Goal: Task Accomplishment & Management: Manage account settings

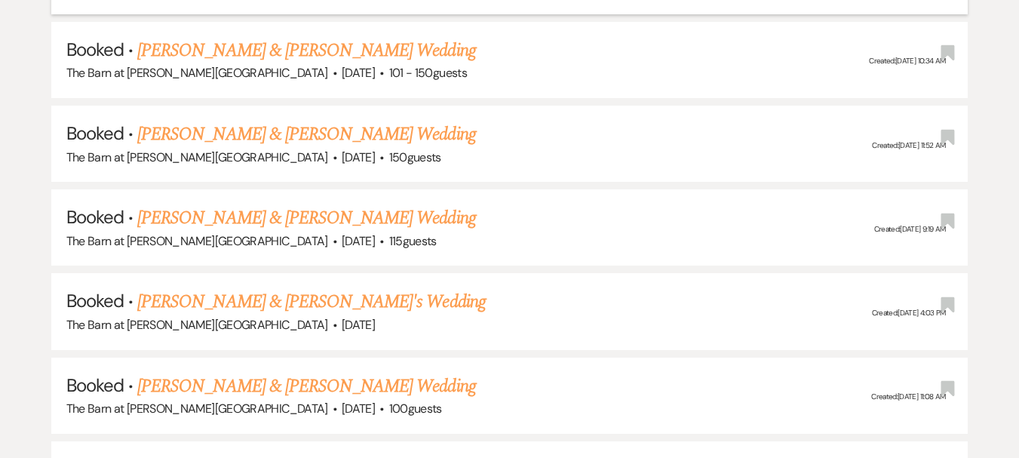
scroll to position [996, 0]
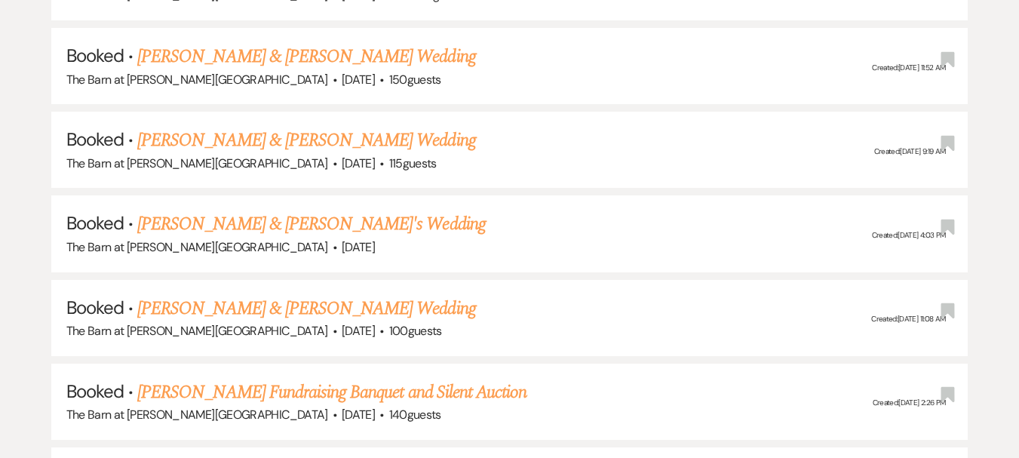
click at [379, 321] on link "[PERSON_NAME] & [PERSON_NAME] Wedding" at bounding box center [306, 308] width 338 height 27
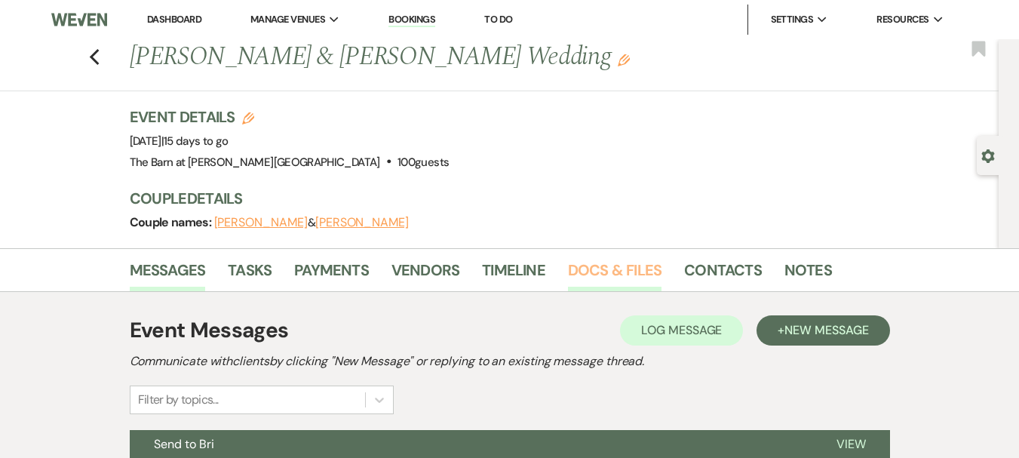
click at [595, 274] on link "Docs & Files" at bounding box center [614, 274] width 93 height 33
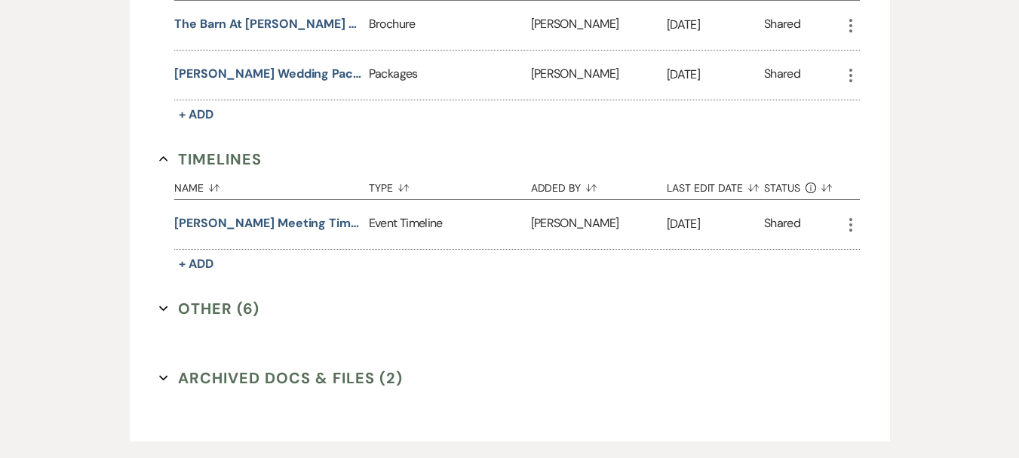
scroll to position [1272, 0]
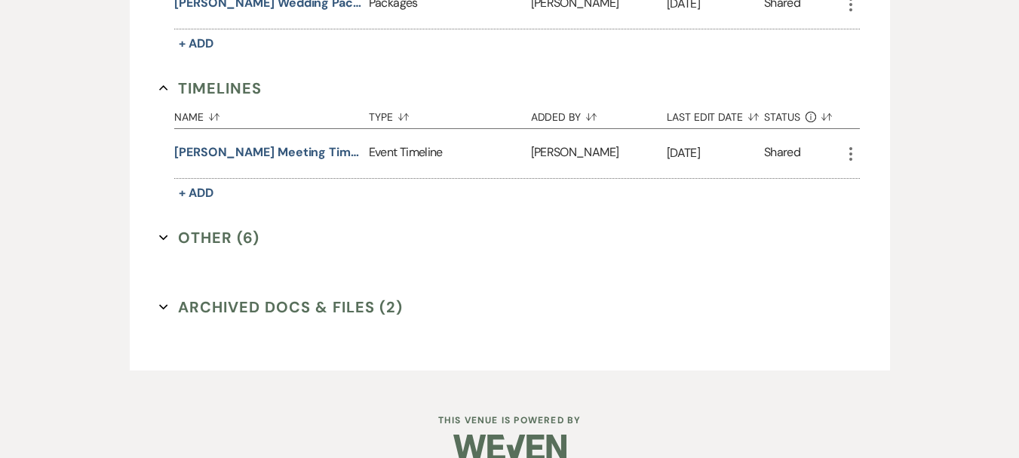
click at [196, 231] on button "Other (6) Expand" at bounding box center [209, 237] width 100 height 23
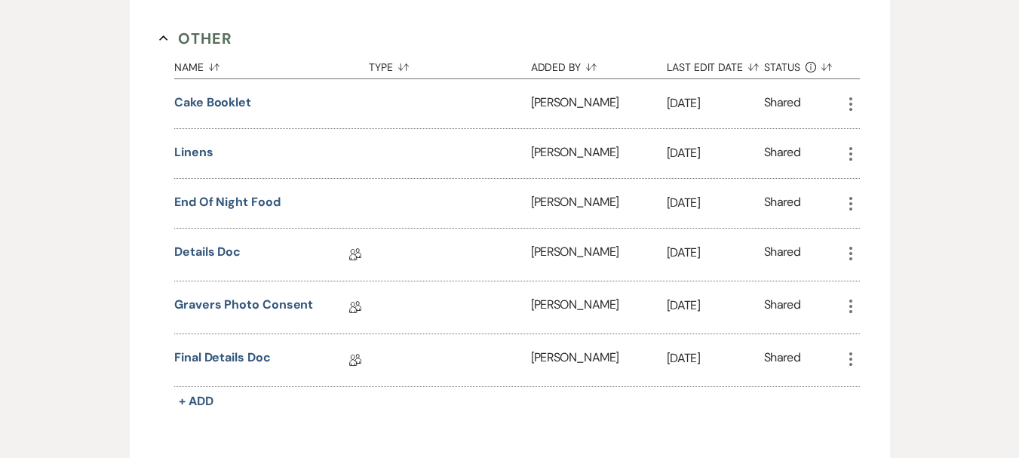
scroll to position [1574, 0]
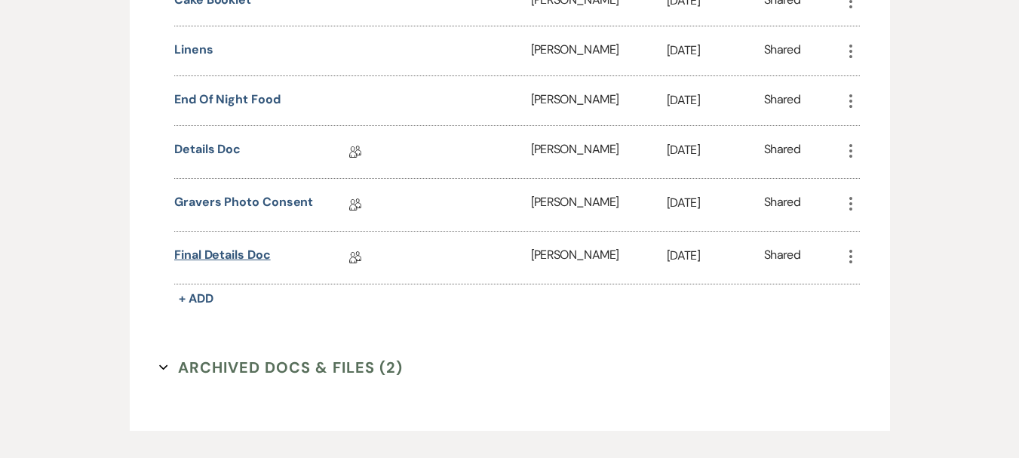
click at [236, 246] on link "Final Details Doc" at bounding box center [222, 257] width 97 height 23
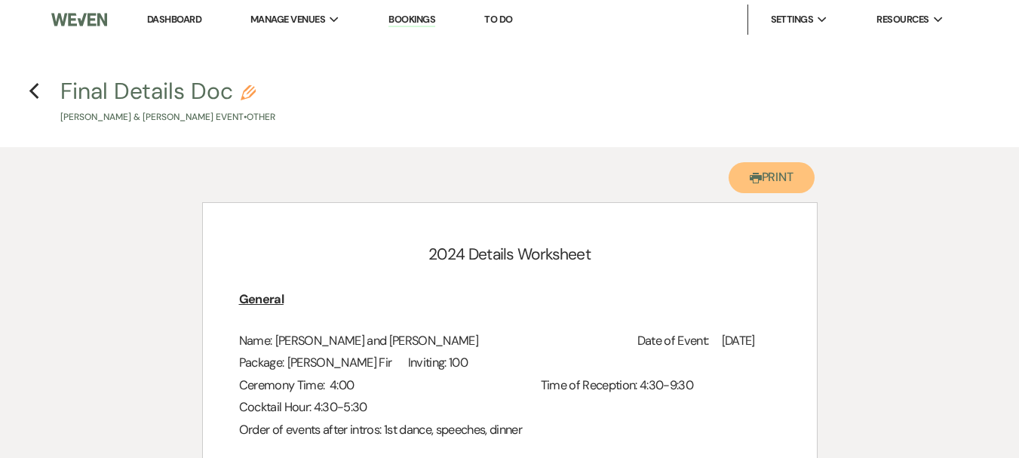
click at [756, 166] on button "Printer Print" at bounding box center [771, 177] width 87 height 31
click at [164, 28] on li "Dashboard" at bounding box center [173, 20] width 69 height 30
click at [179, 20] on link "Dashboard" at bounding box center [174, 19] width 54 height 13
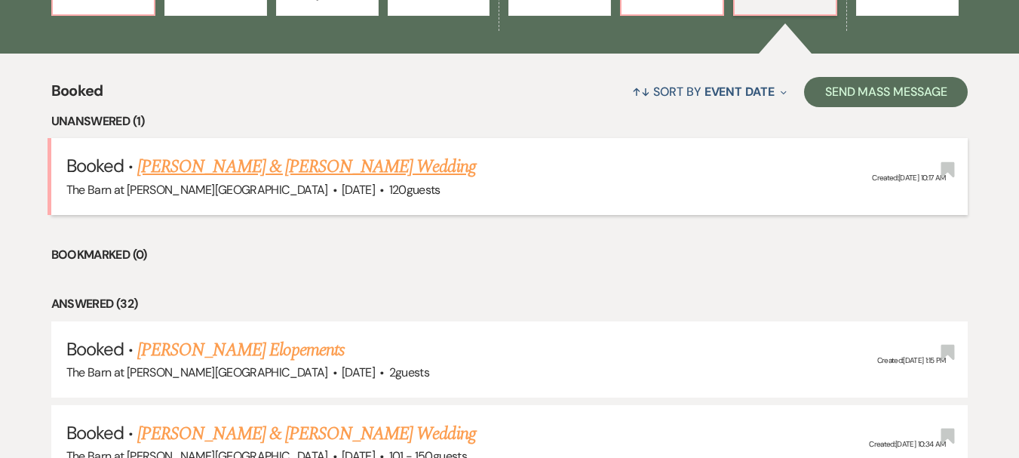
scroll to position [679, 0]
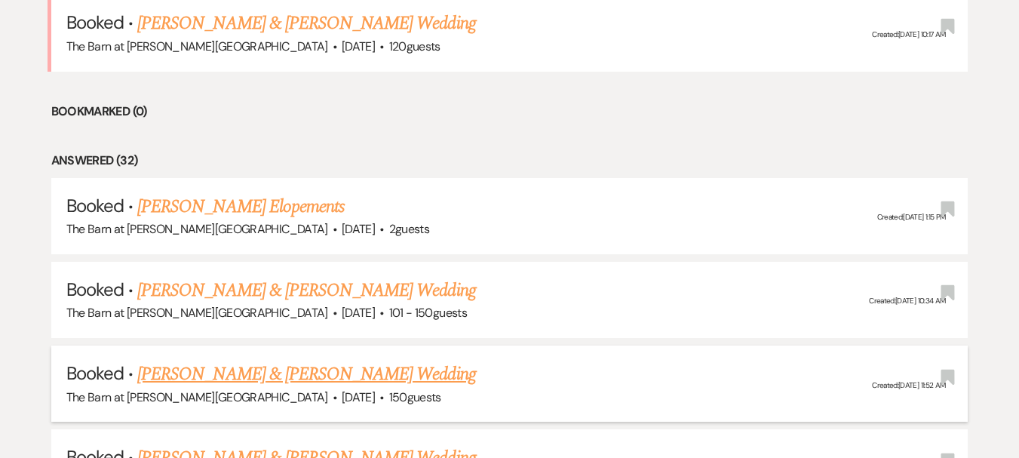
click at [427, 372] on link "[PERSON_NAME] & [PERSON_NAME] Wedding" at bounding box center [306, 373] width 338 height 27
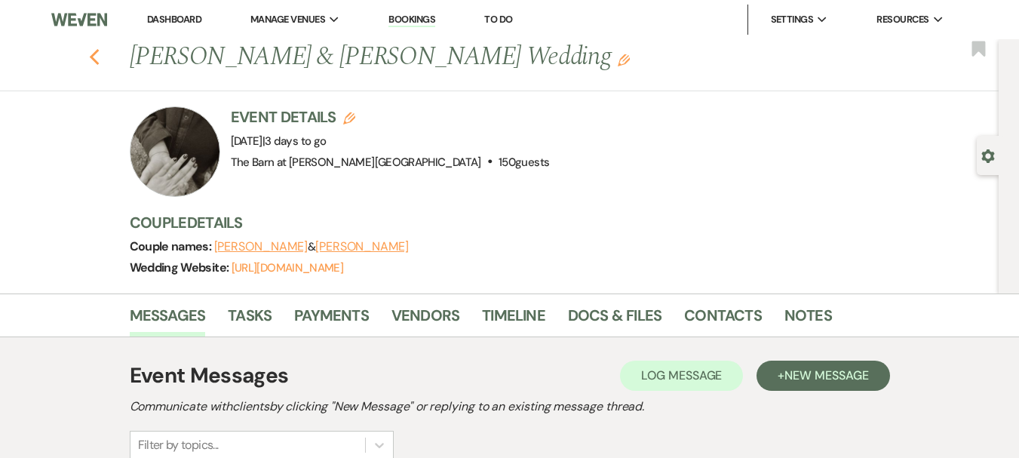
click at [99, 58] on use "button" at bounding box center [94, 57] width 10 height 17
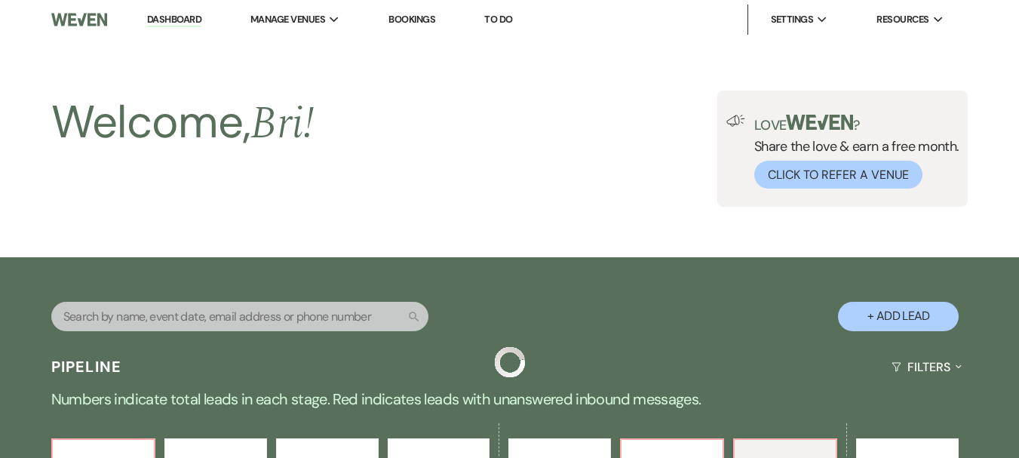
scroll to position [679, 0]
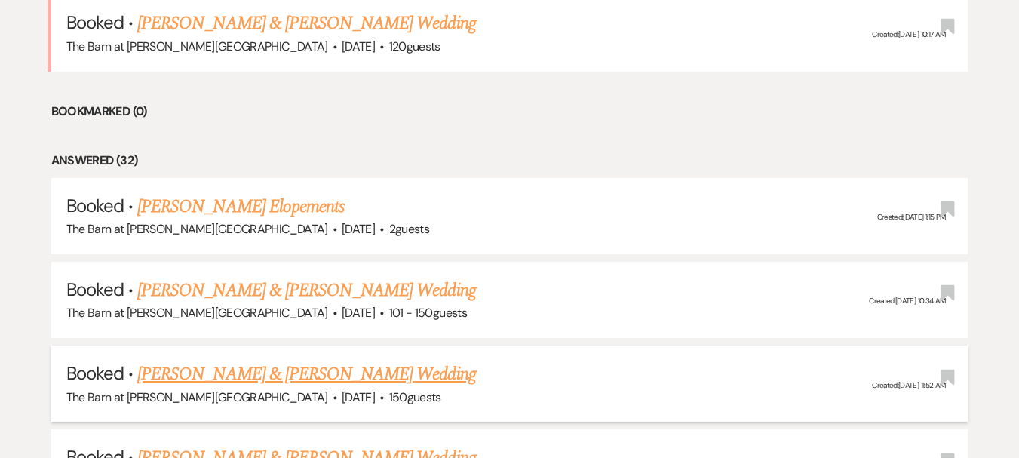
click at [397, 379] on link "[PERSON_NAME] & [PERSON_NAME] Wedding" at bounding box center [306, 373] width 338 height 27
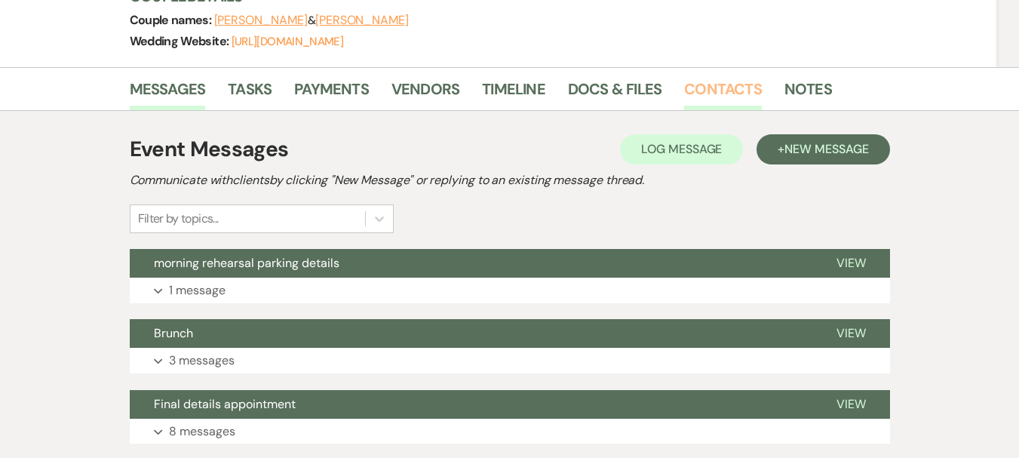
click at [705, 88] on link "Contacts" at bounding box center [723, 93] width 78 height 33
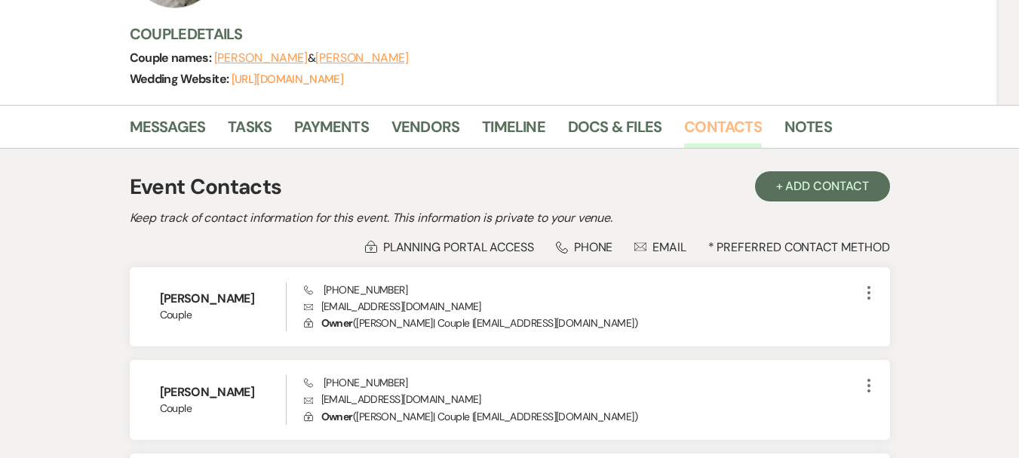
scroll to position [82, 0]
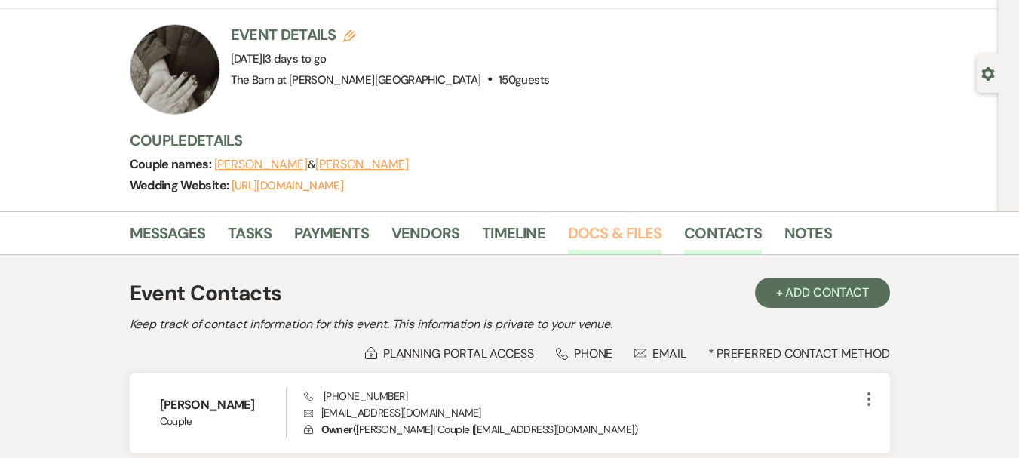
click at [588, 231] on link "Docs & Files" at bounding box center [614, 237] width 93 height 33
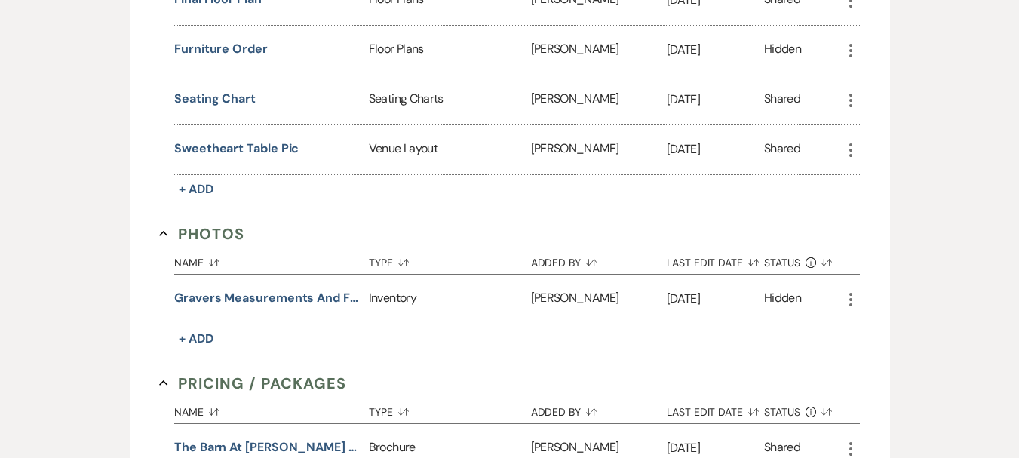
scroll to position [1215, 0]
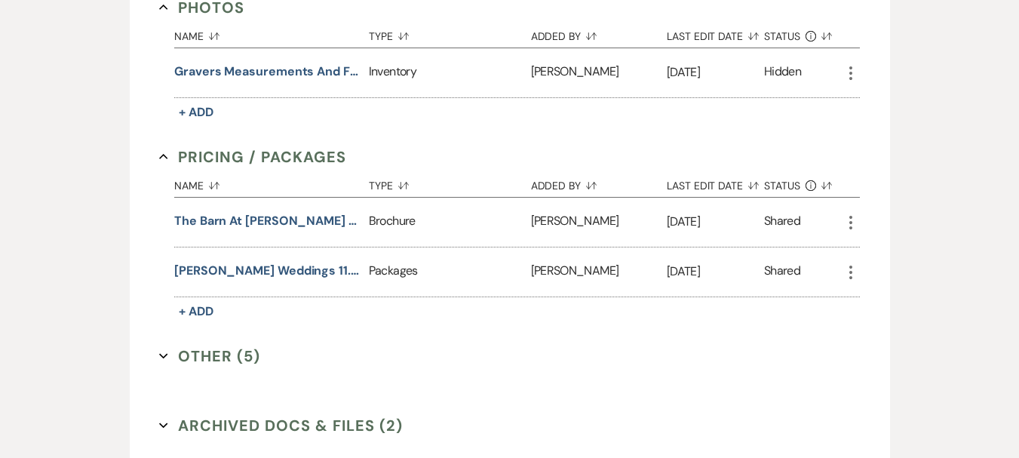
click at [220, 345] on button "Other (5) Expand" at bounding box center [209, 356] width 101 height 23
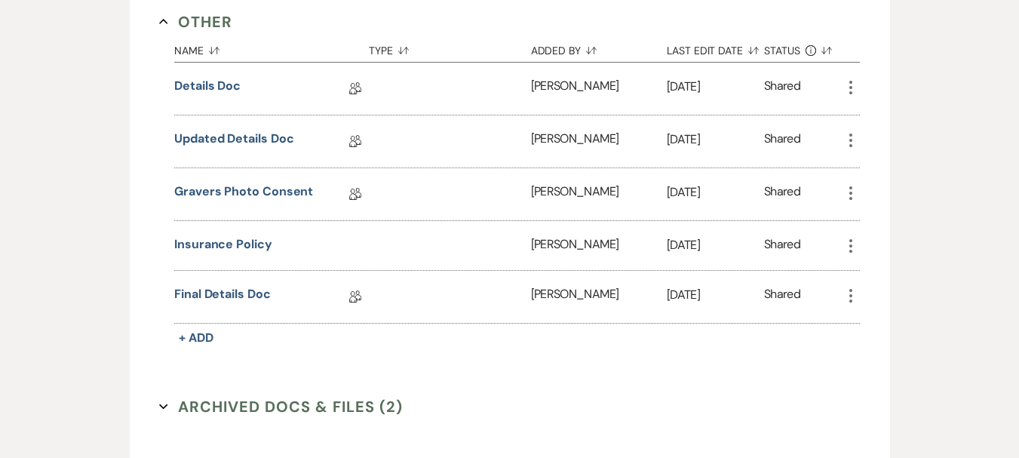
scroll to position [1660, 0]
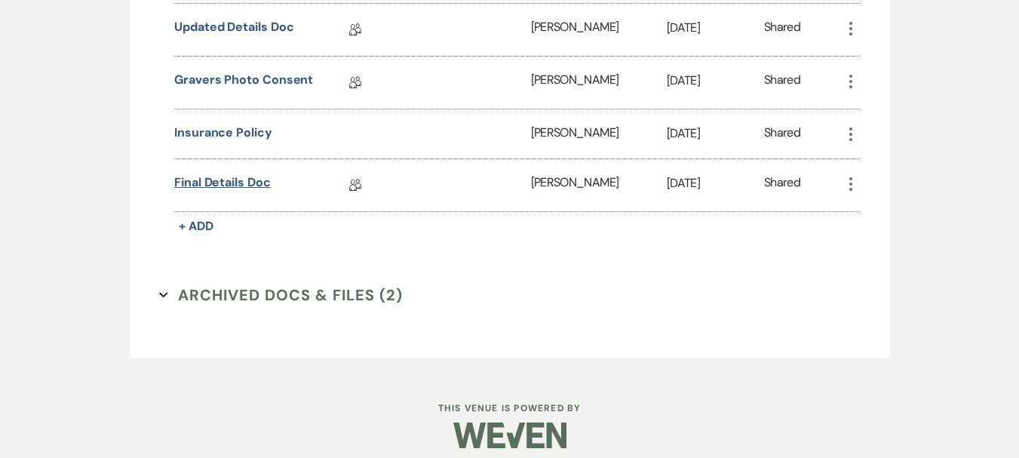
click at [244, 173] on link "Final Details Doc" at bounding box center [222, 184] width 97 height 23
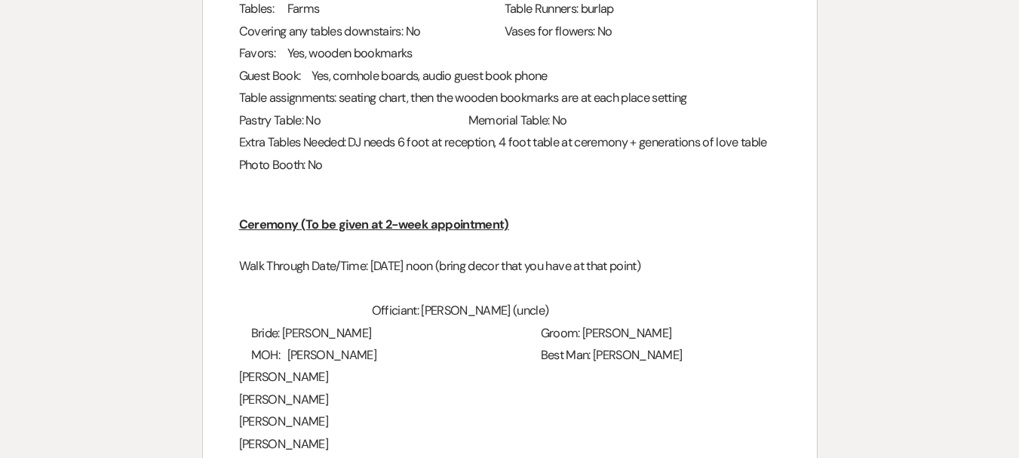
scroll to position [1282, 0]
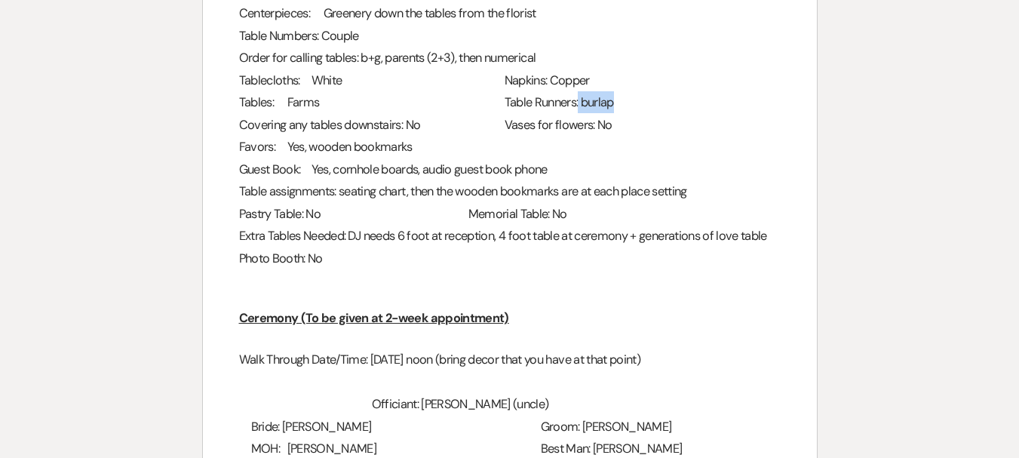
drag, startPoint x: 642, startPoint y: 104, endPoint x: 605, endPoint y: 108, distance: 36.4
click at [605, 108] on h3 "Tables: Farms Table Runners: burlap" at bounding box center [509, 102] width 541 height 22
click at [602, 167] on h3 "Guest Book: Yes, cornhole boards, audio guest book phone" at bounding box center [509, 169] width 541 height 22
drag, startPoint x: 343, startPoint y: 82, endPoint x: 305, endPoint y: 87, distance: 38.7
click at [305, 87] on h3 "Tablecloths: White Napkins: Copper" at bounding box center [509, 80] width 541 height 22
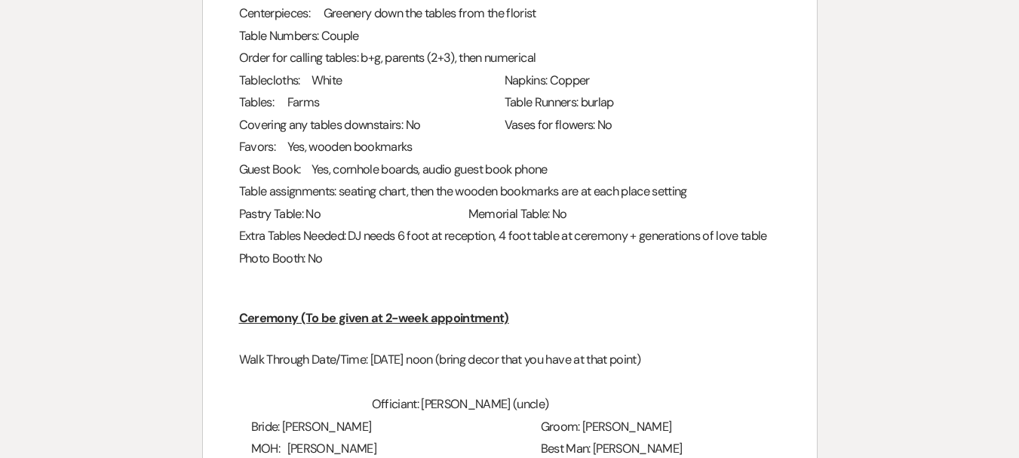
click at [423, 100] on h3 "Tables: Farms Table Runners: burlap" at bounding box center [509, 102] width 541 height 22
click at [320, 109] on span "Tables: Farms" at bounding box center [279, 102] width 81 height 16
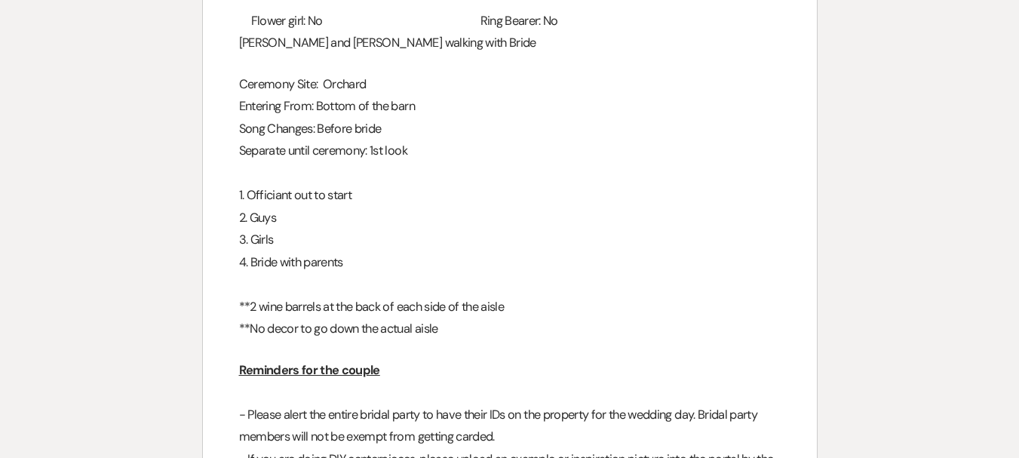
scroll to position [1960, 0]
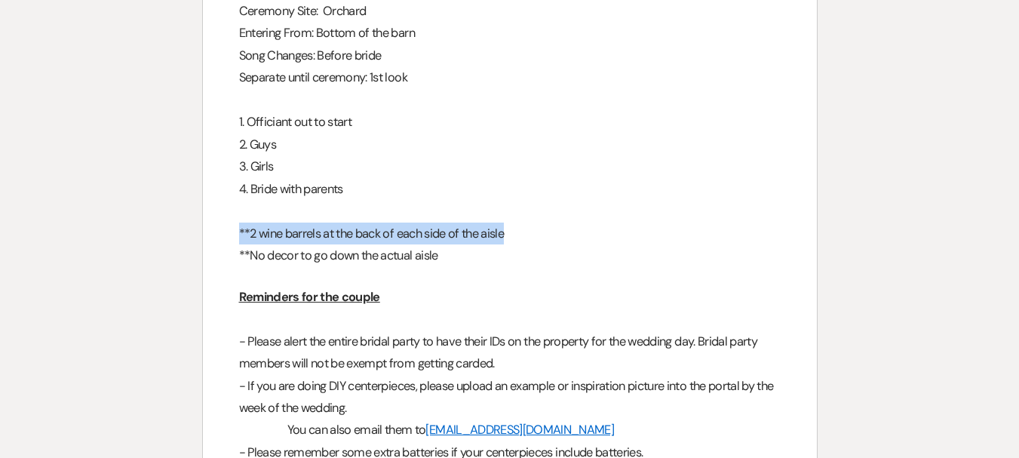
drag, startPoint x: 517, startPoint y: 231, endPoint x: 239, endPoint y: 238, distance: 278.3
click at [239, 238] on h3 "**2 wine barrels at the back of each side of the aisle" at bounding box center [509, 233] width 541 height 22
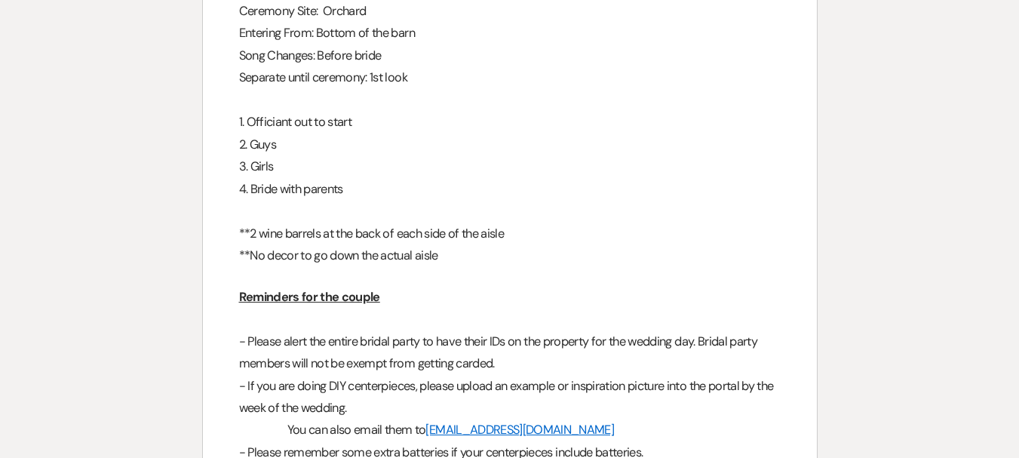
click at [515, 264] on h3 "**No decor to go down the actual aisle" at bounding box center [509, 255] width 541 height 22
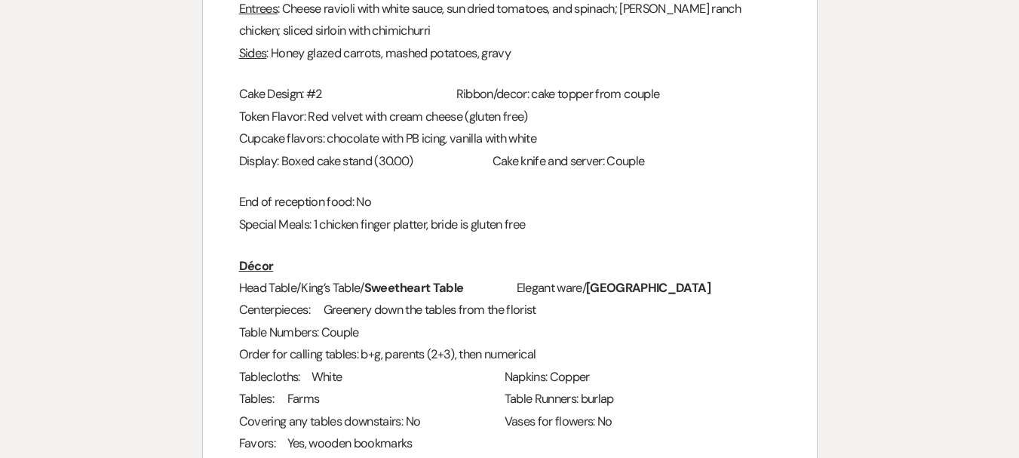
scroll to position [980, 0]
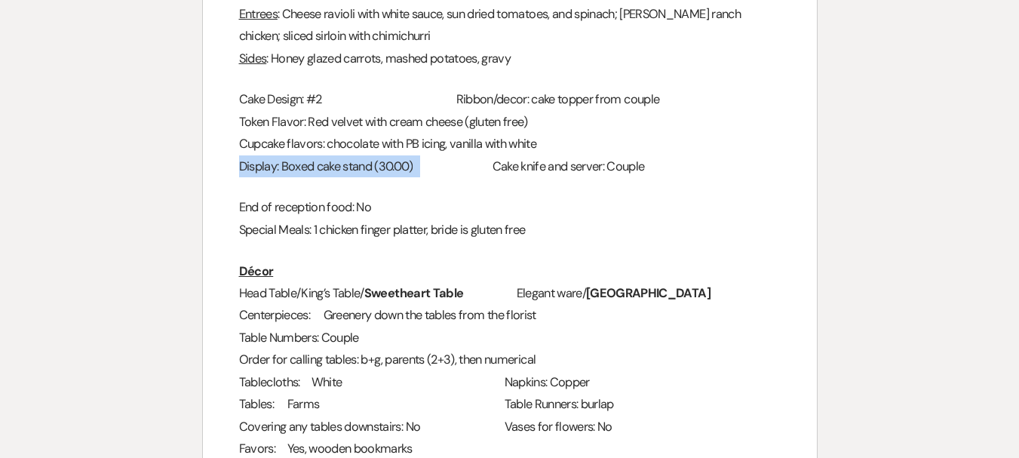
drag, startPoint x: 394, startPoint y: 170, endPoint x: 222, endPoint y: 170, distance: 171.9
click at [463, 176] on h3 "Display: Boxed cake stand (30.00) Cake knife and server: Couple" at bounding box center [509, 166] width 541 height 22
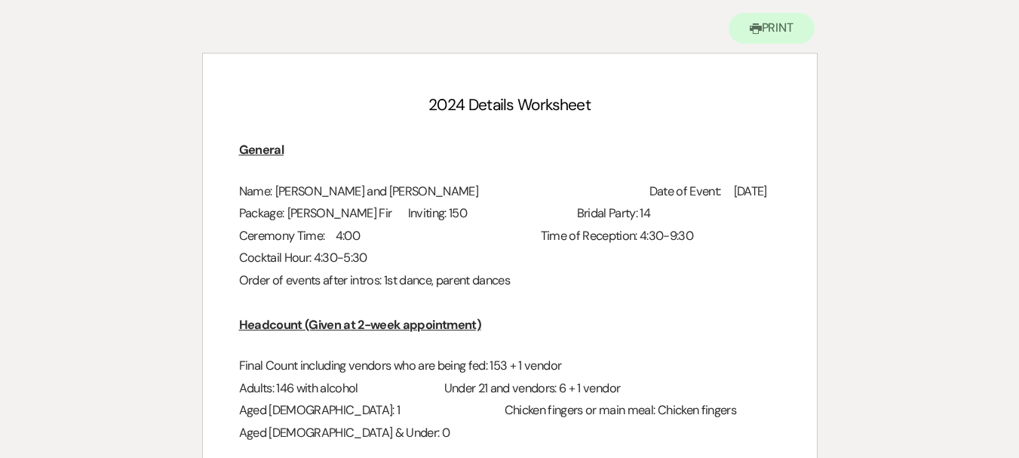
scroll to position [0, 0]
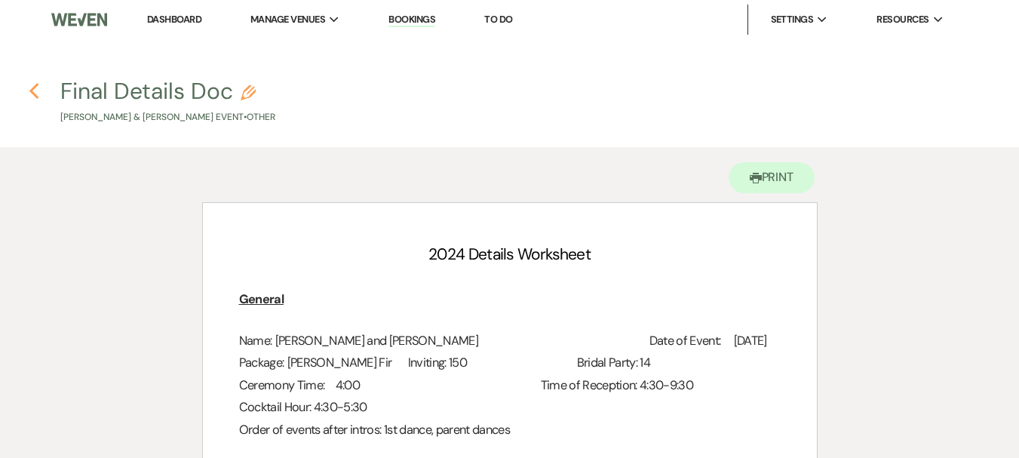
click at [38, 96] on icon "Previous" at bounding box center [34, 91] width 11 height 18
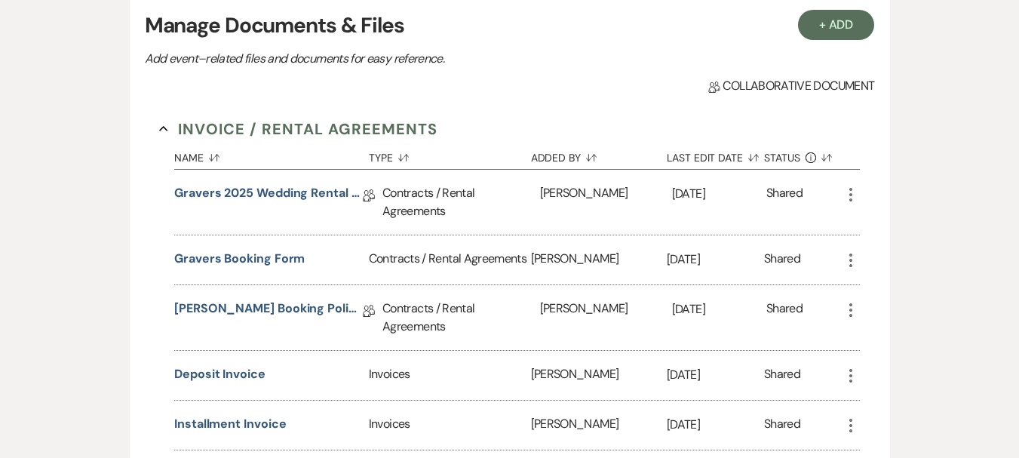
scroll to position [290, 0]
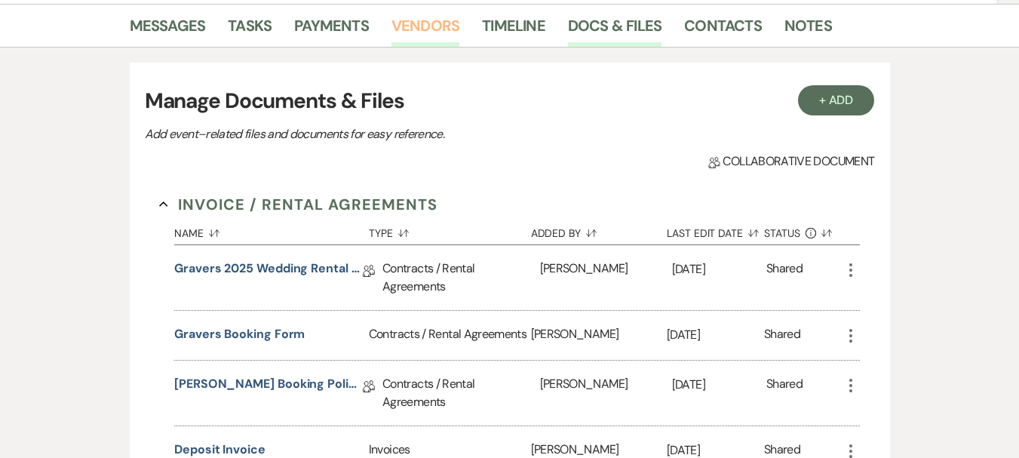
click at [444, 30] on link "Vendors" at bounding box center [425, 30] width 68 height 33
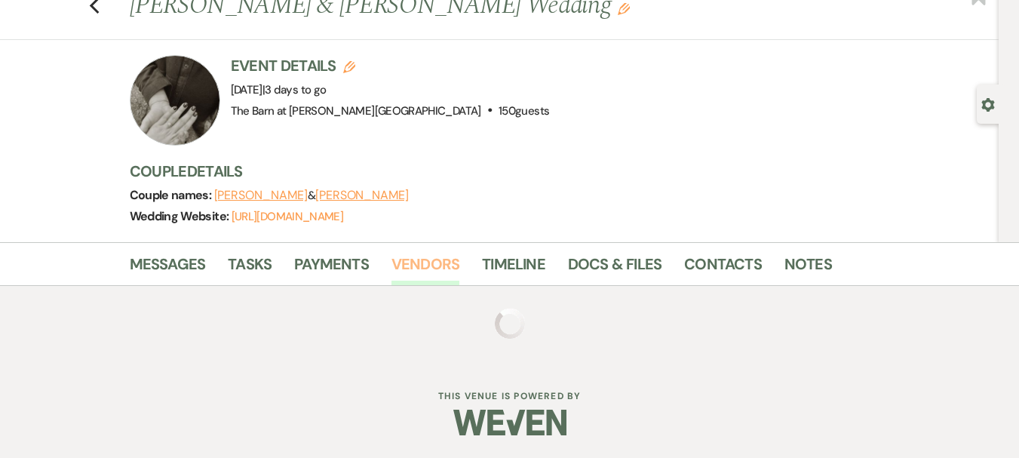
scroll to position [290, 0]
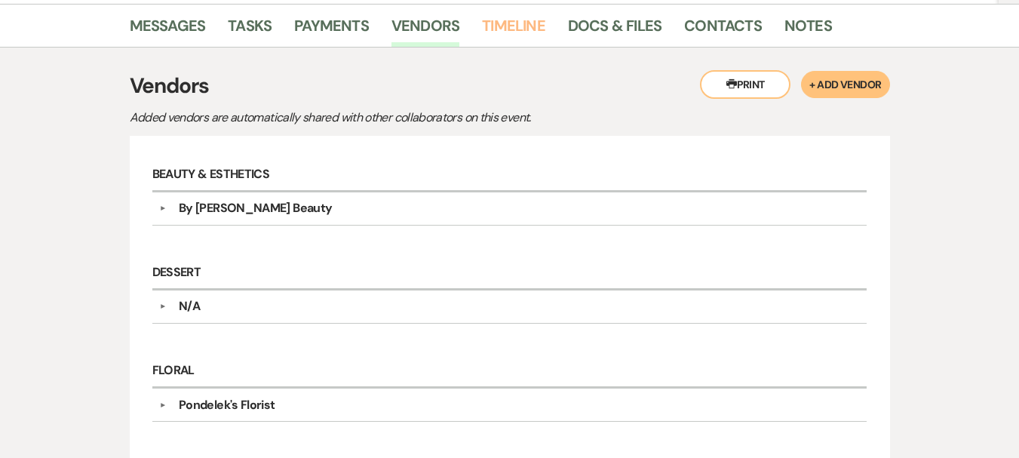
click at [513, 17] on link "Timeline" at bounding box center [513, 30] width 63 height 33
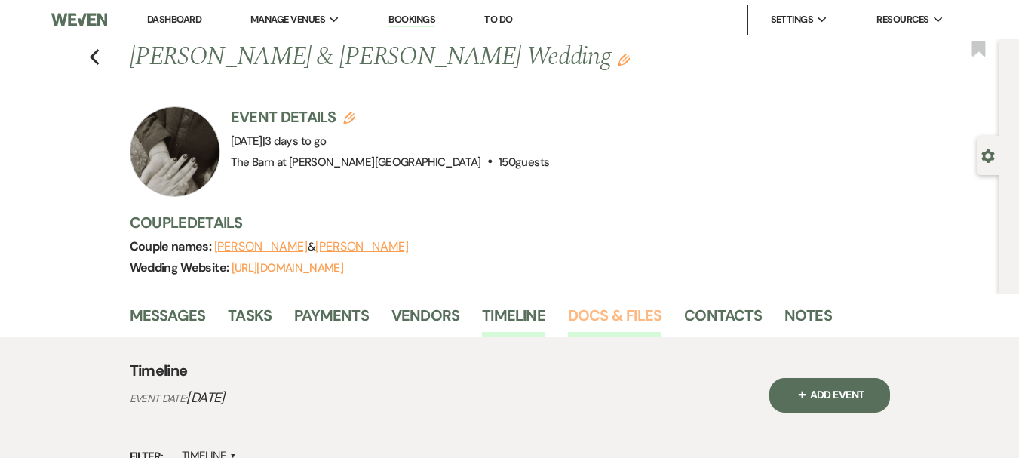
click at [608, 322] on link "Docs & Files" at bounding box center [614, 319] width 93 height 33
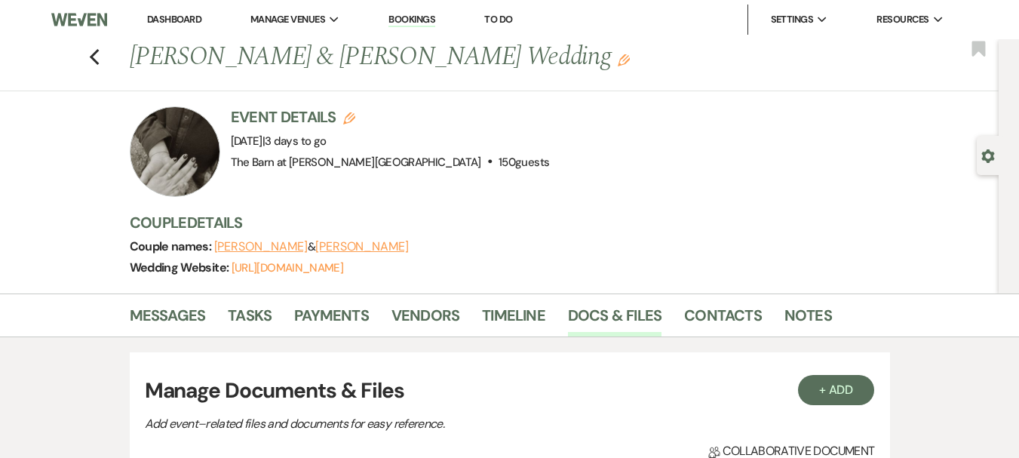
click at [611, 225] on h3 "Couple Details" at bounding box center [552, 222] width 844 height 21
click at [197, 18] on link "Dashboard" at bounding box center [174, 19] width 54 height 13
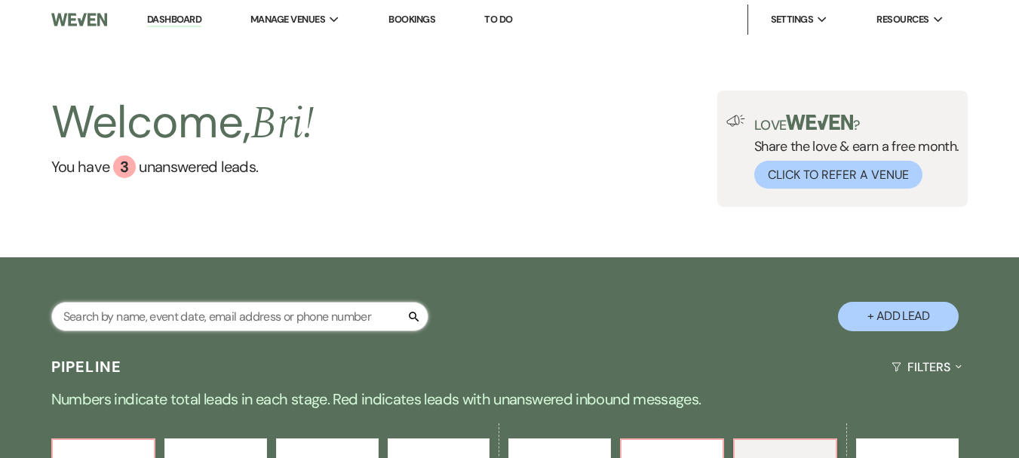
click at [229, 320] on input "text" at bounding box center [239, 316] width 377 height 29
type input "[PERSON_NAME]"
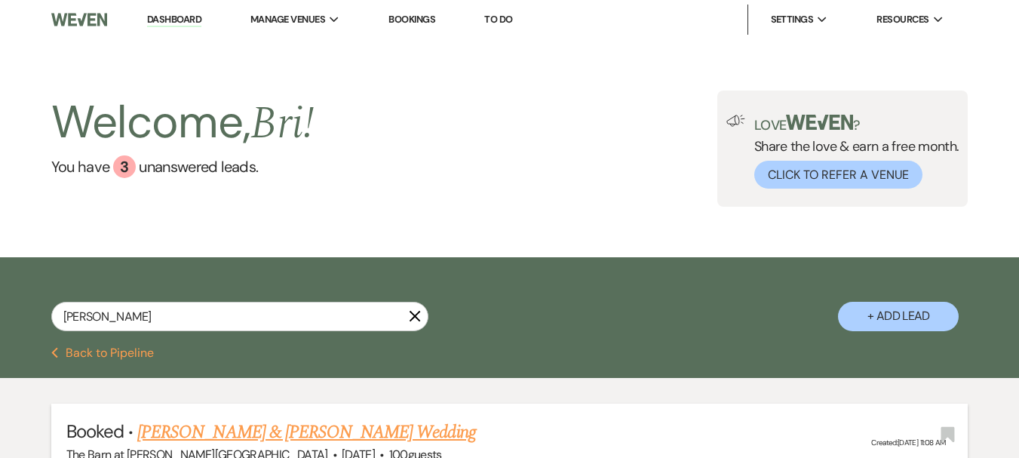
click at [375, 433] on link "[PERSON_NAME] & [PERSON_NAME] Wedding" at bounding box center [306, 431] width 338 height 27
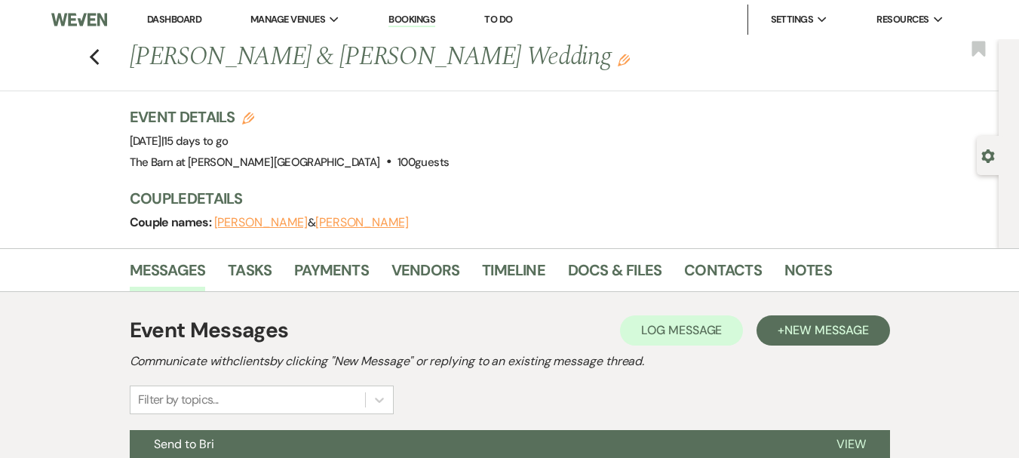
scroll to position [226, 0]
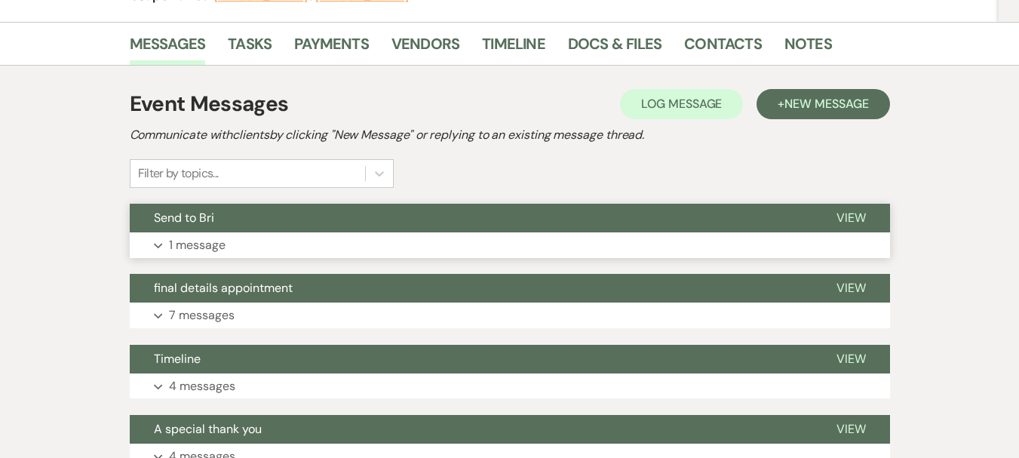
click at [403, 247] on button "Expand 1 message" at bounding box center [510, 245] width 760 height 26
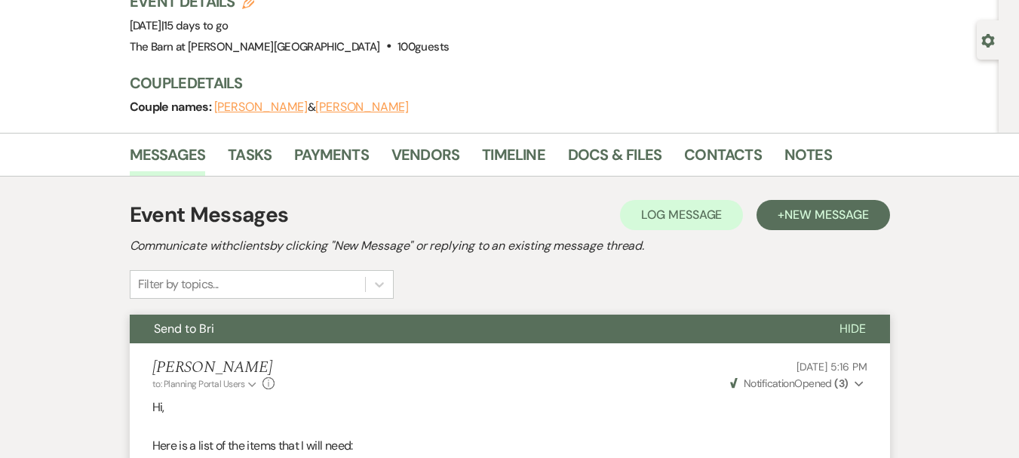
scroll to position [0, 0]
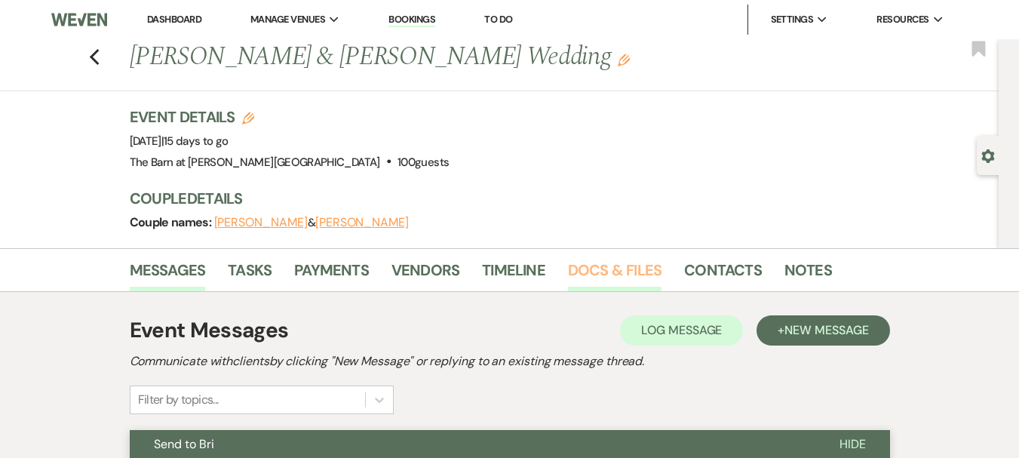
click at [646, 280] on link "Docs & Files" at bounding box center [614, 274] width 93 height 33
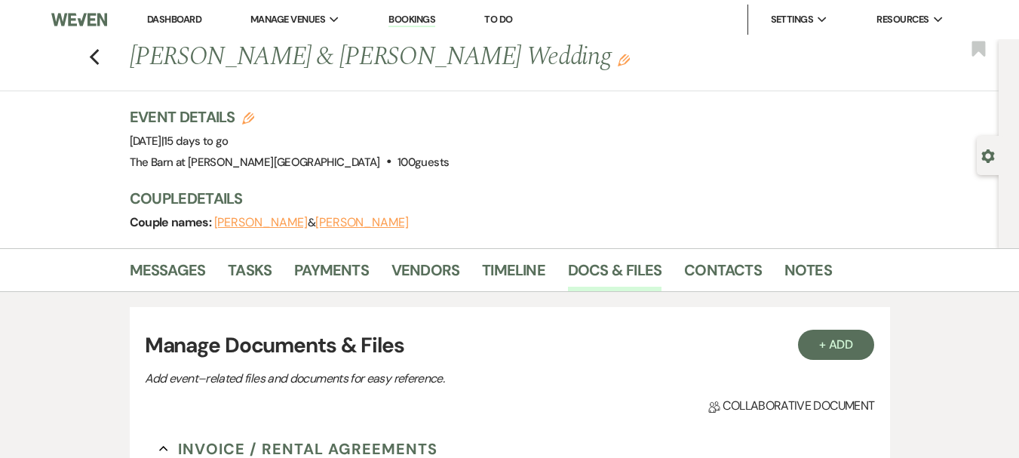
click at [179, 16] on link "Dashboard" at bounding box center [174, 19] width 54 height 13
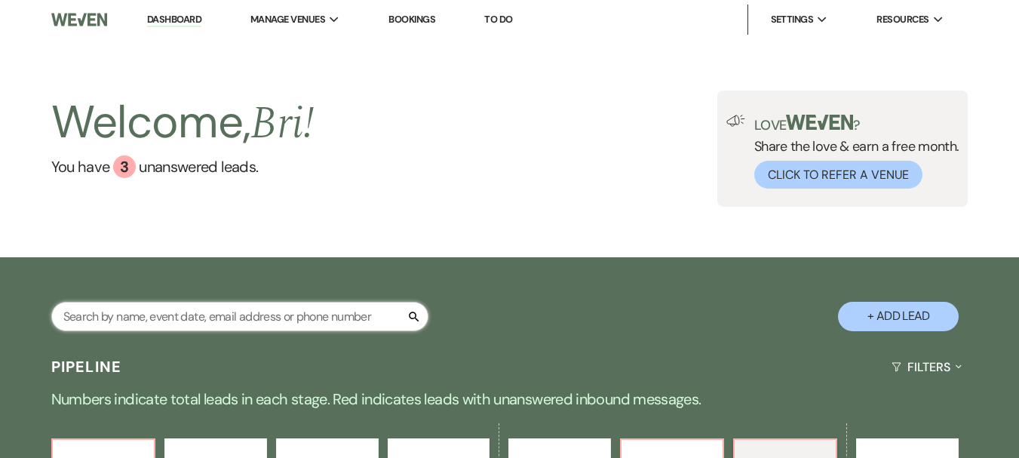
click at [255, 316] on input "text" at bounding box center [239, 316] width 377 height 29
type input "[PERSON_NAME]"
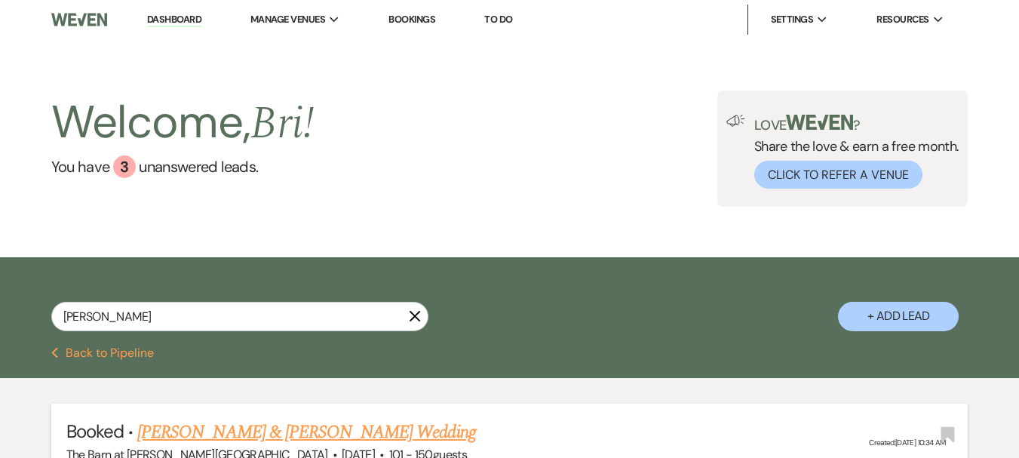
click at [259, 434] on link "[PERSON_NAME] & [PERSON_NAME] Wedding" at bounding box center [306, 431] width 338 height 27
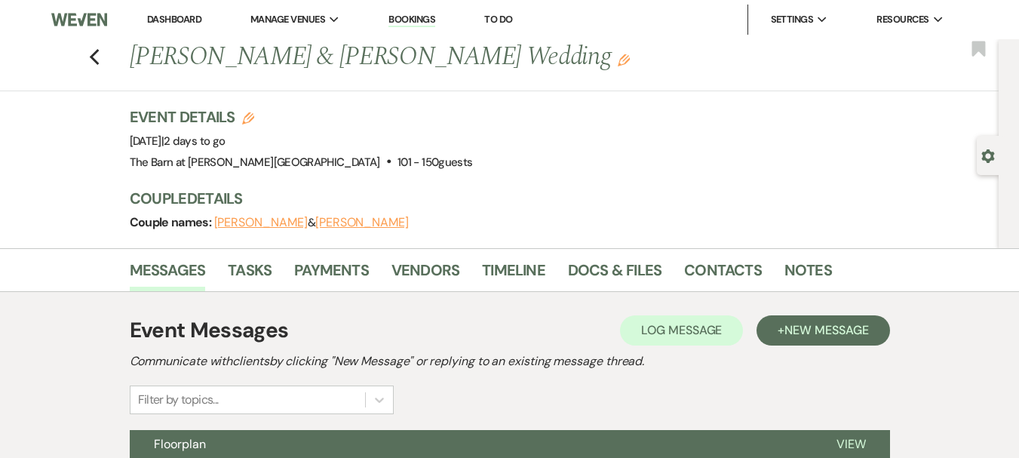
click at [612, 127] on div "Event Details Edit Event Date: [DATE] | 2 days to go Venue: [GEOGRAPHIC_DATA][P…" at bounding box center [552, 139] width 844 height 66
click at [624, 258] on link "Docs & Files" at bounding box center [614, 274] width 93 height 33
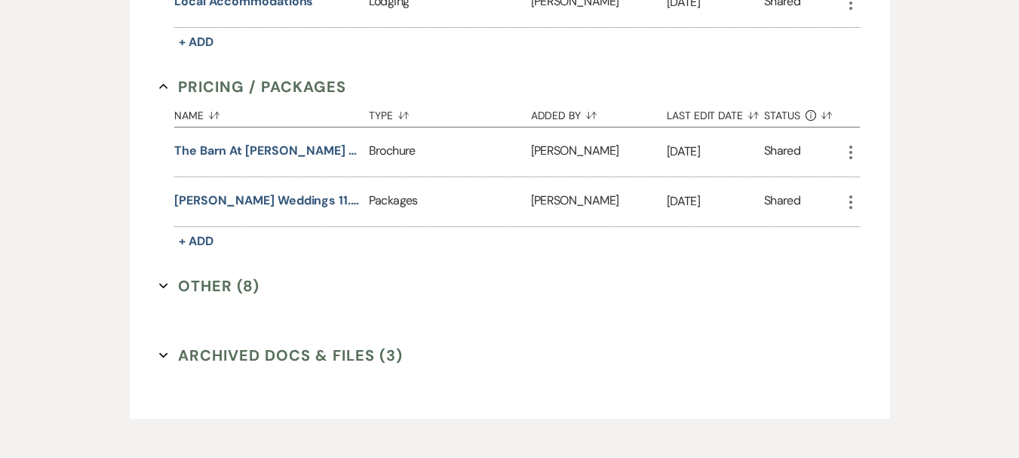
scroll to position [1452, 0]
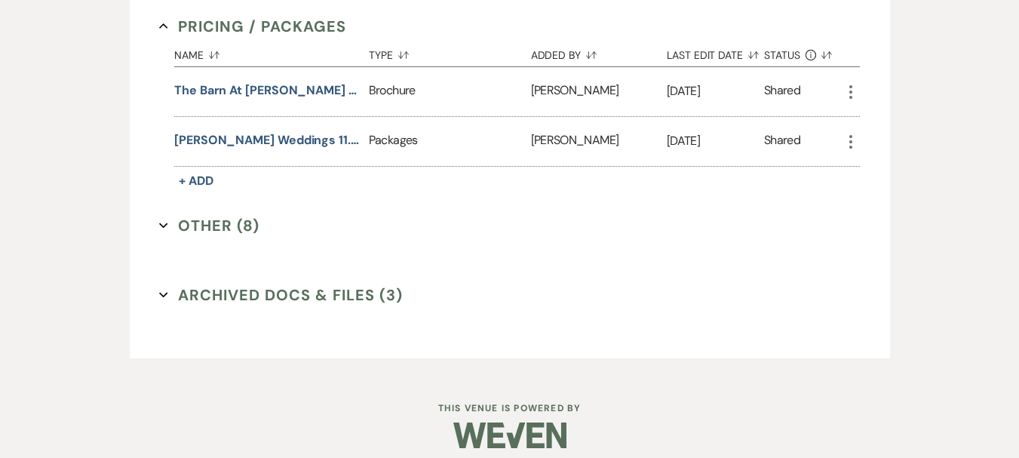
click at [204, 216] on button "Other (8) Expand" at bounding box center [209, 225] width 100 height 23
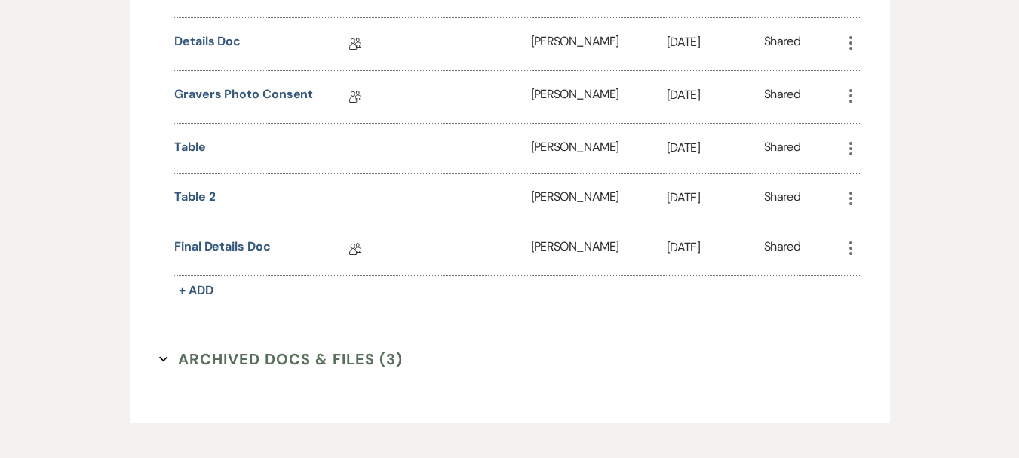
scroll to position [1905, 0]
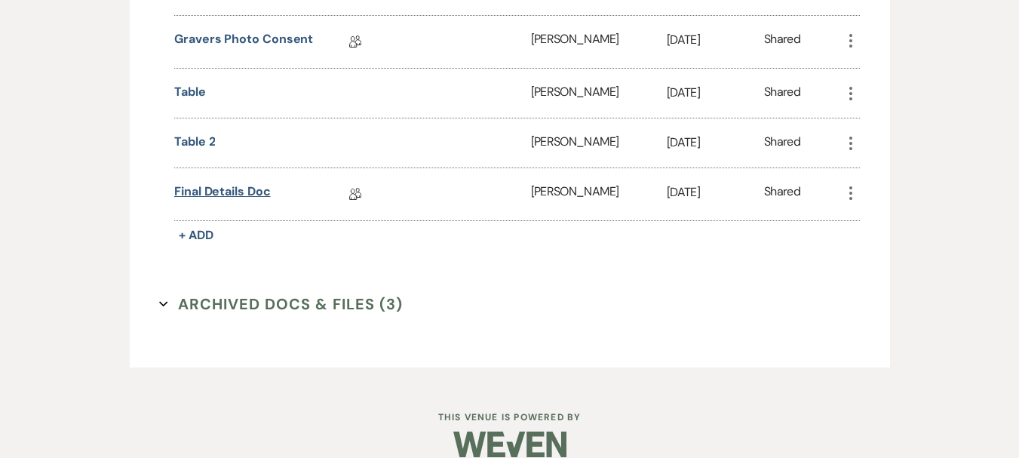
click at [231, 182] on link "Final Details Doc" at bounding box center [222, 193] width 97 height 23
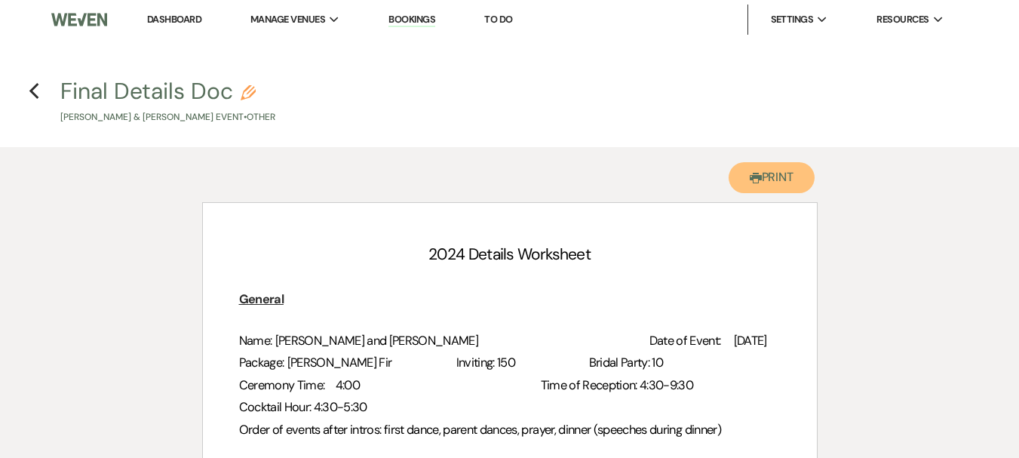
click at [771, 180] on button "Printer Print" at bounding box center [771, 177] width 87 height 31
click at [35, 84] on icon "Previous" at bounding box center [34, 91] width 11 height 18
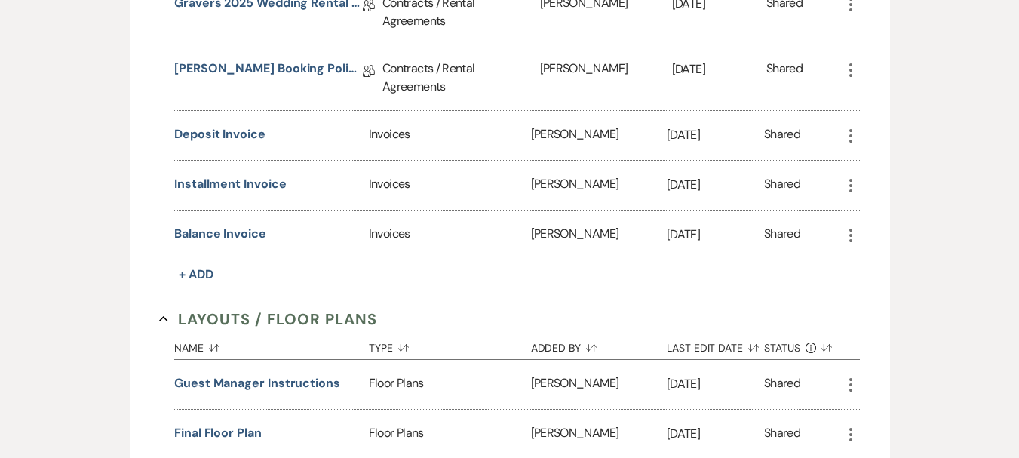
scroll to position [679, 0]
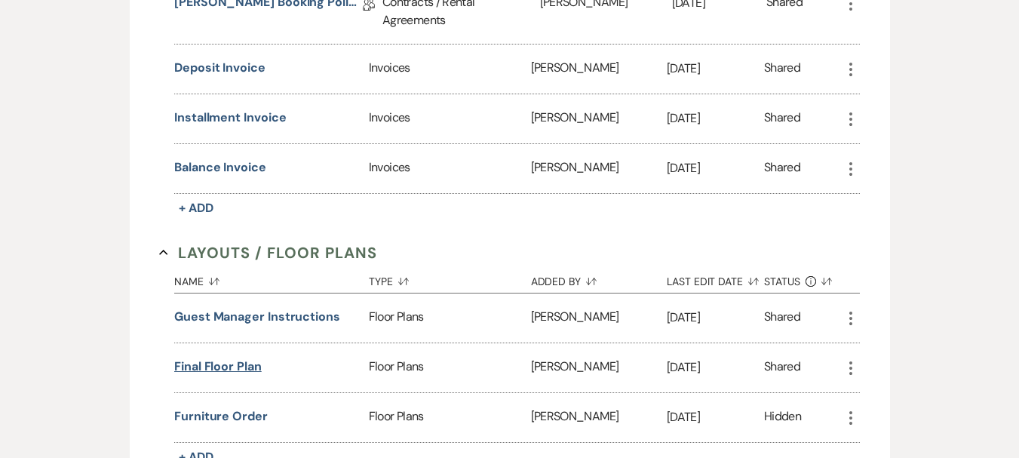
click at [226, 357] on button "Final floor plan" at bounding box center [217, 366] width 87 height 18
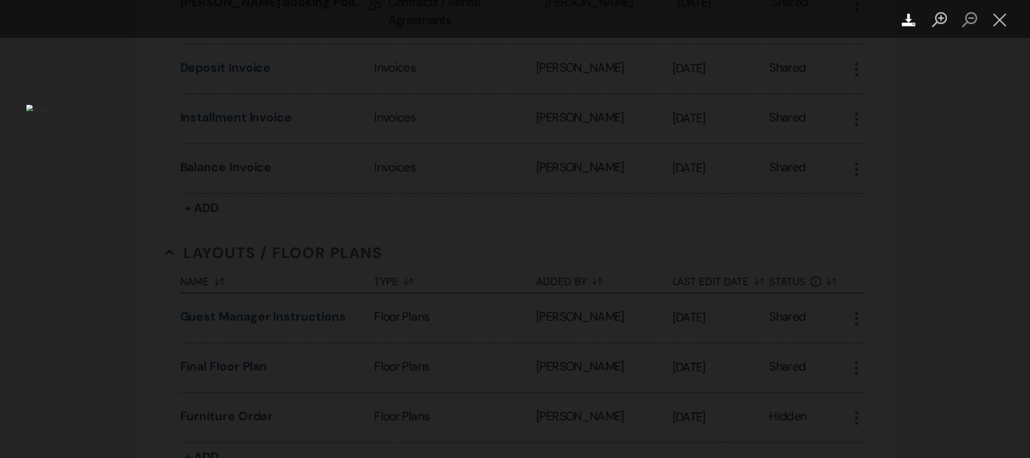
click at [915, 17] on icon "Download" at bounding box center [909, 20] width 14 height 14
drag, startPoint x: 1007, startPoint y: 26, endPoint x: 998, endPoint y: 30, distance: 9.8
click at [1007, 26] on button "Close lightbox" at bounding box center [1000, 20] width 30 height 26
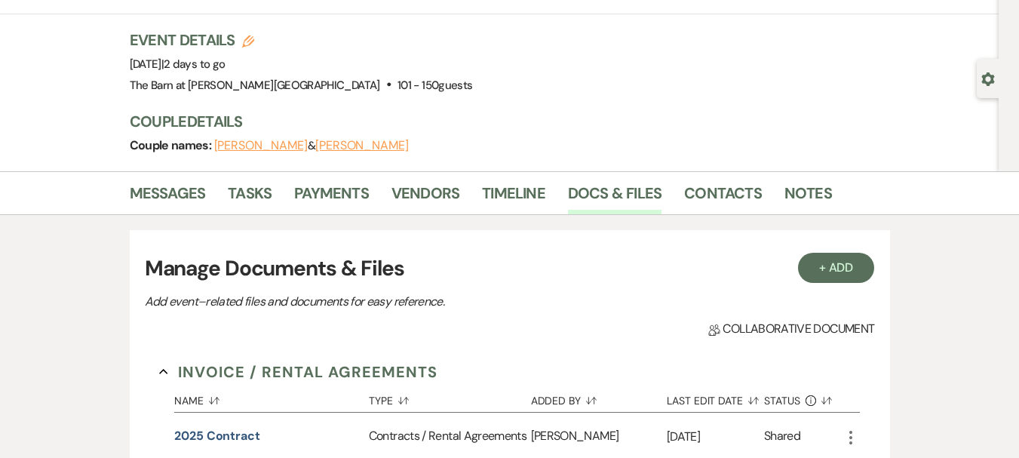
scroll to position [0, 0]
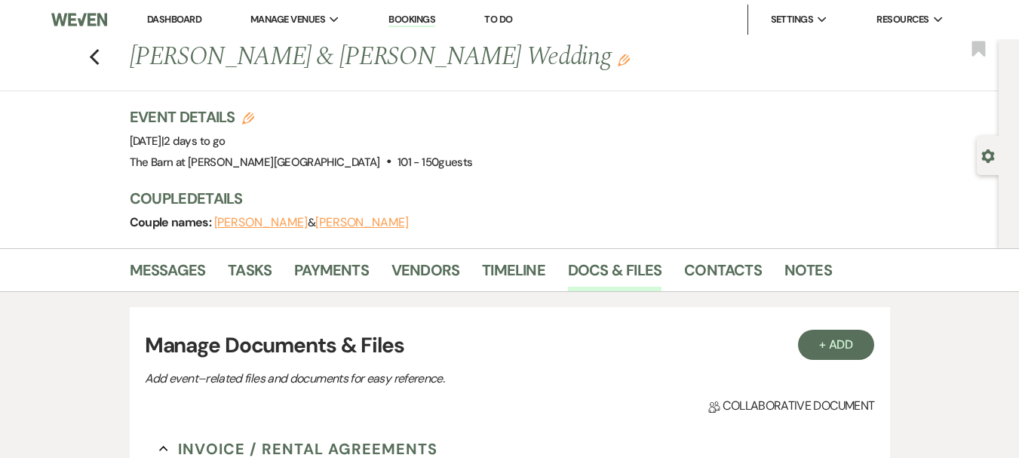
click at [121, 267] on ul "Messages Tasks Payments Vendors Timeline Docs & Files Contacts Notes" at bounding box center [510, 273] width 860 height 36
click at [152, 270] on link "Messages" at bounding box center [168, 274] width 76 height 33
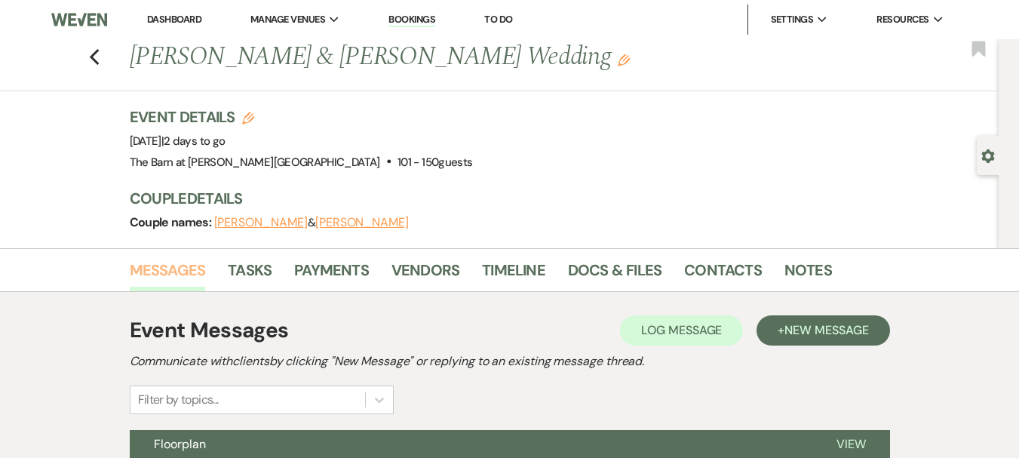
scroll to position [302, 0]
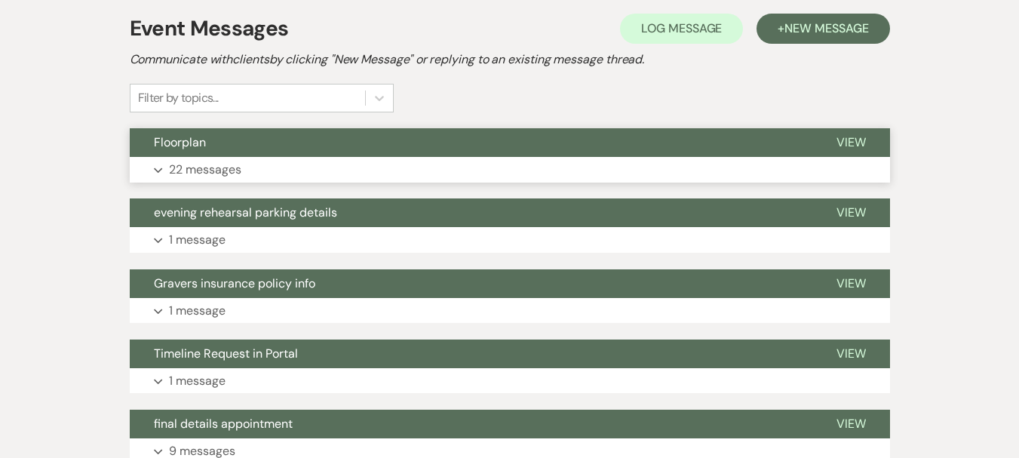
click at [257, 170] on button "Expand 22 messages" at bounding box center [510, 170] width 760 height 26
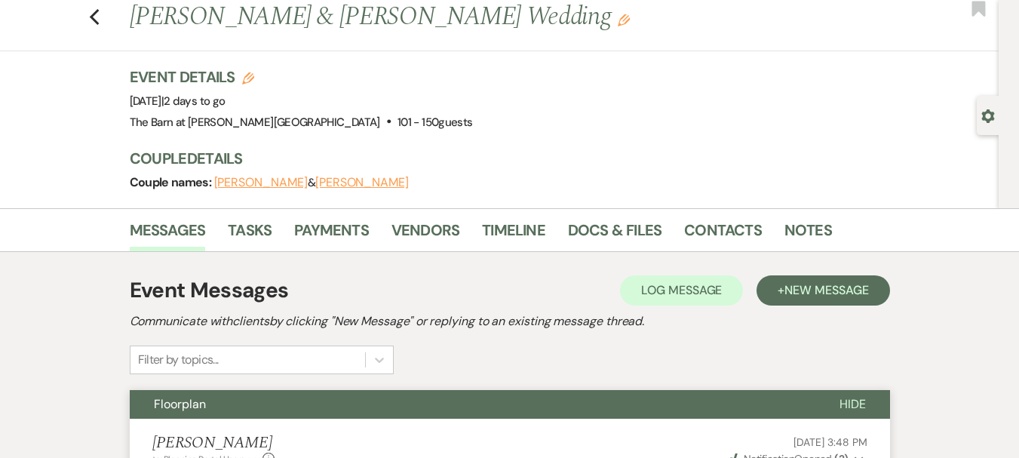
scroll to position [0, 0]
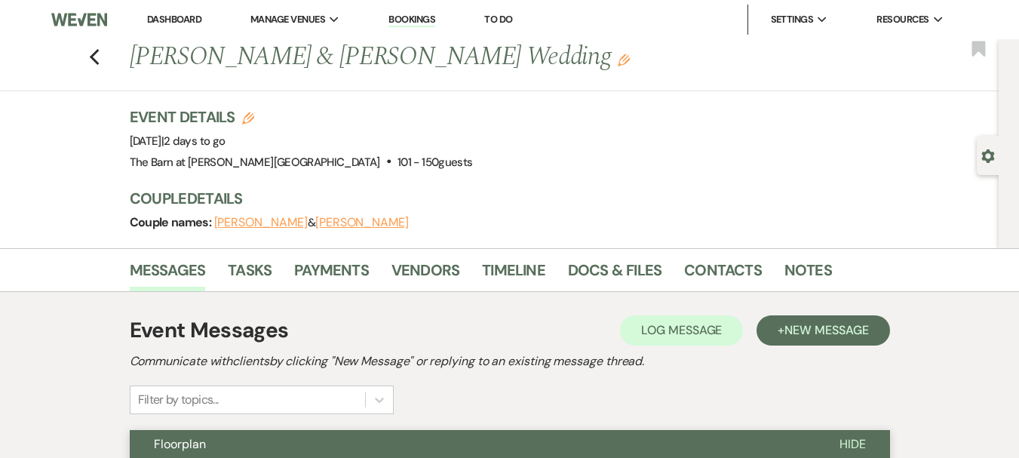
click at [164, 20] on link "Dashboard" at bounding box center [174, 19] width 54 height 13
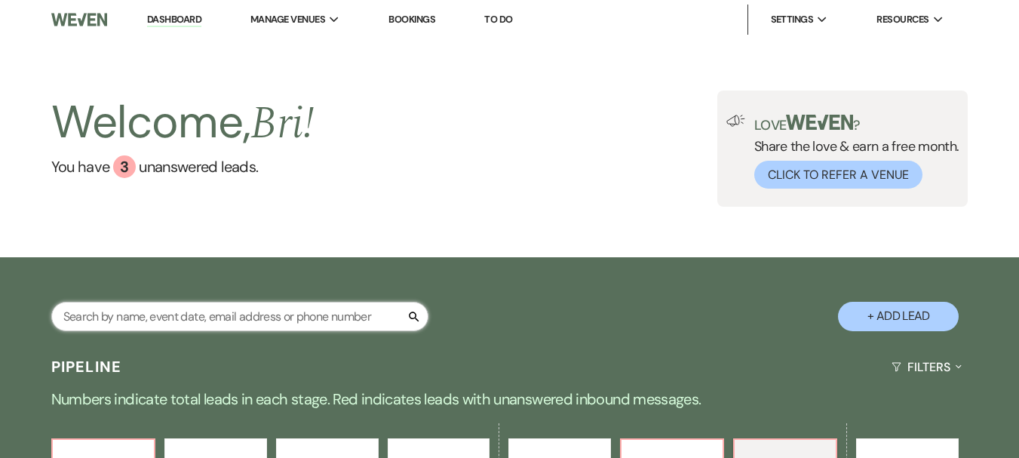
click at [213, 309] on input "text" at bounding box center [239, 316] width 377 height 29
type input "[PERSON_NAME]"
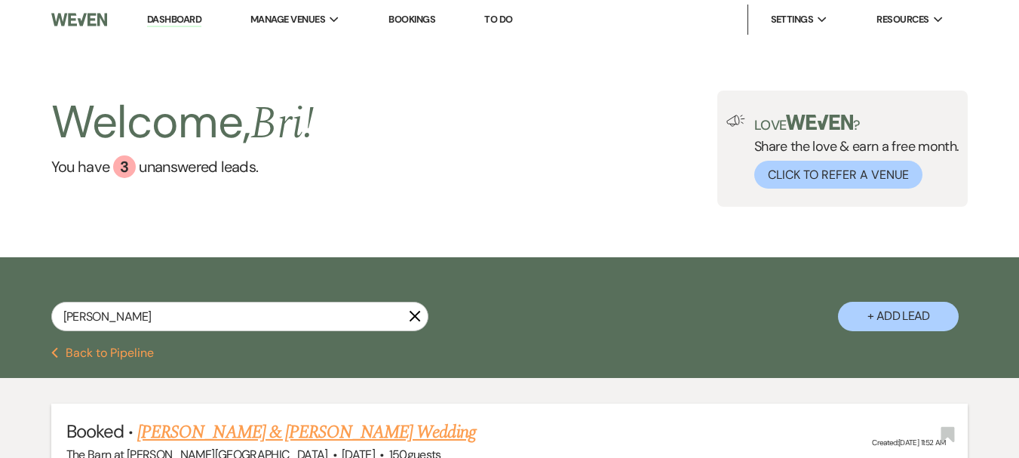
click at [256, 434] on link "[PERSON_NAME] & [PERSON_NAME] Wedding" at bounding box center [306, 431] width 338 height 27
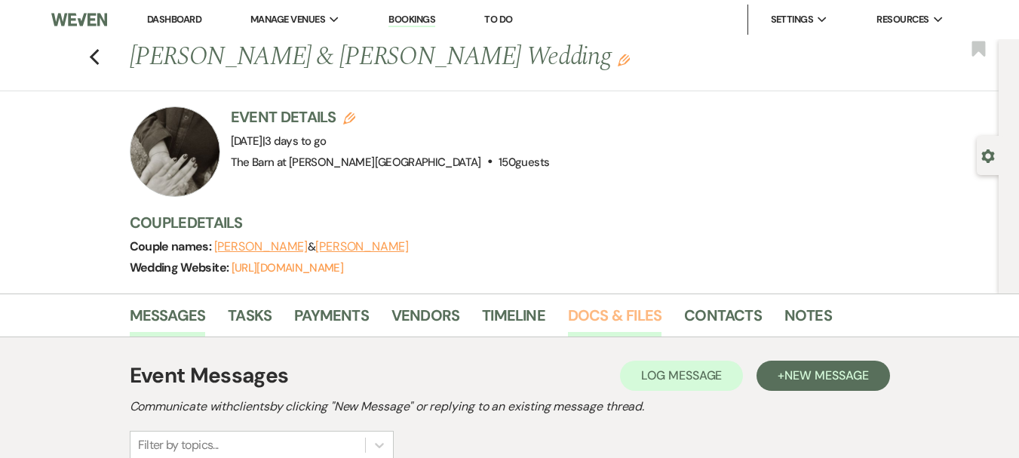
click at [578, 318] on link "Docs & Files" at bounding box center [614, 319] width 93 height 33
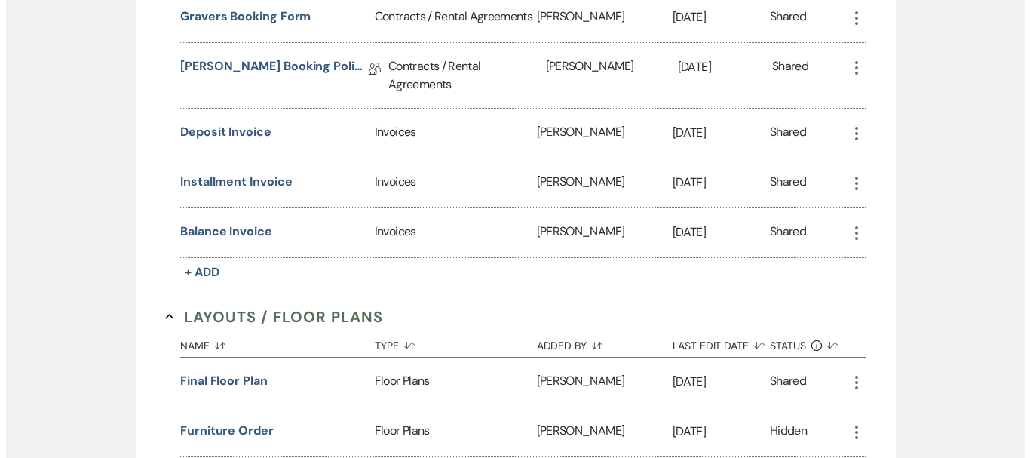
scroll to position [679, 0]
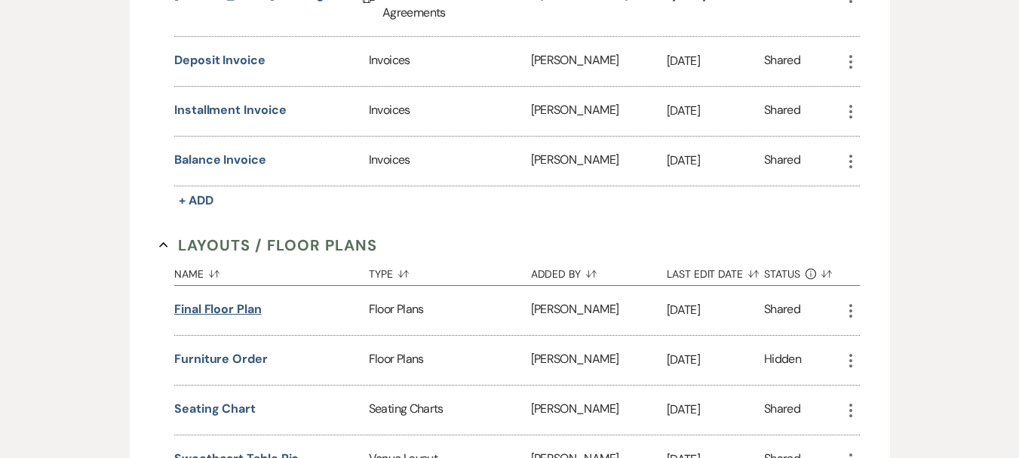
click at [249, 300] on button "Final floor plan" at bounding box center [217, 309] width 87 height 18
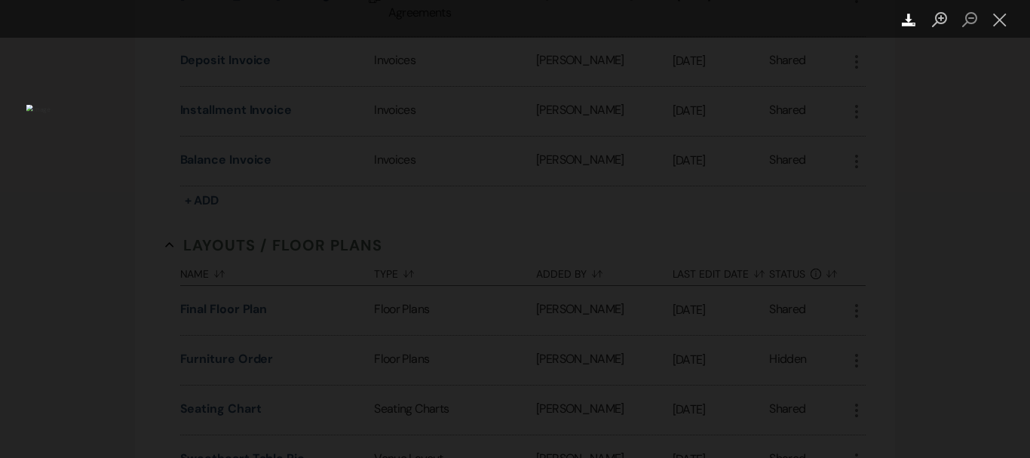
click at [912, 17] on icon "Download" at bounding box center [909, 20] width 14 height 14
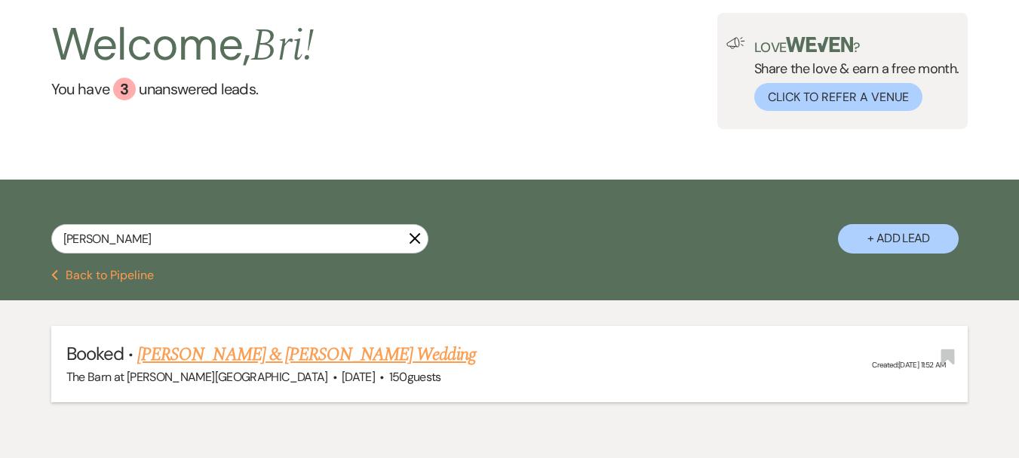
scroll to position [145, 0]
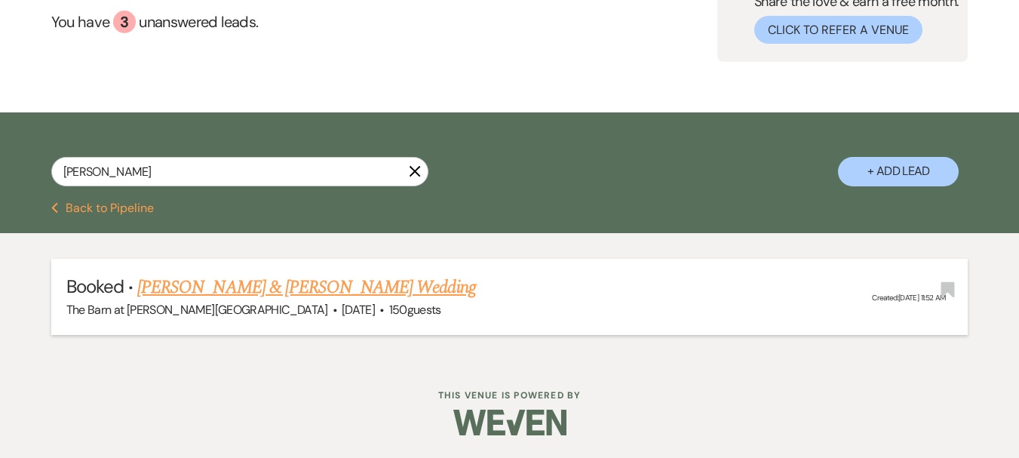
click at [349, 293] on link "[PERSON_NAME] & [PERSON_NAME] Wedding" at bounding box center [306, 287] width 338 height 27
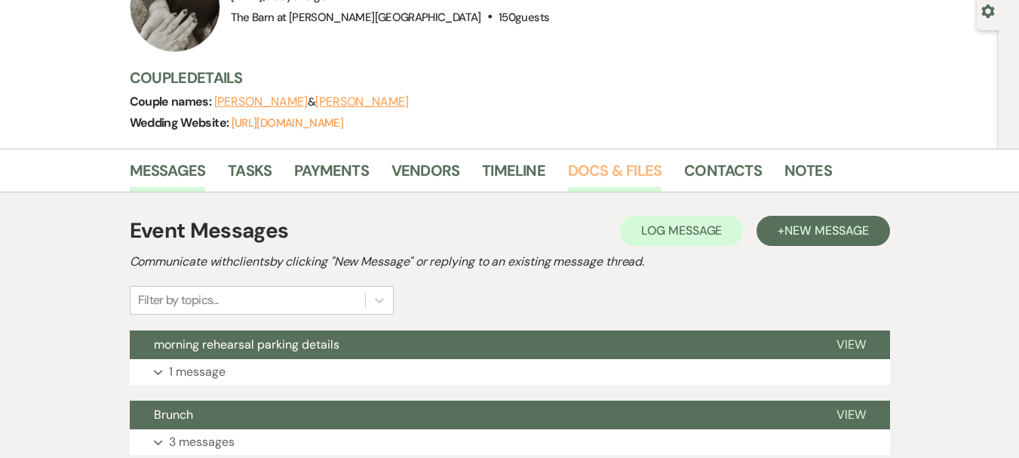
click at [578, 167] on link "Docs & Files" at bounding box center [614, 174] width 93 height 33
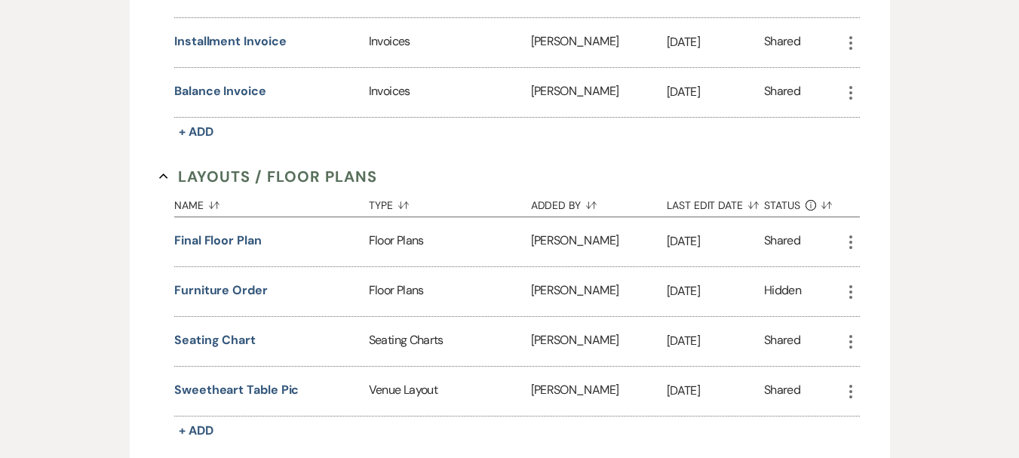
scroll to position [748, 0]
click at [216, 282] on button "furniture order" at bounding box center [220, 289] width 93 height 18
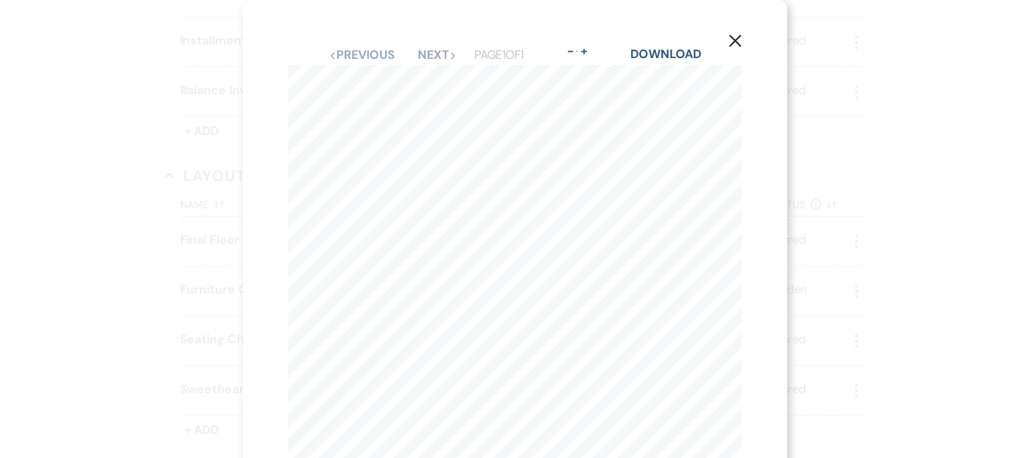
click at [736, 40] on use "button" at bounding box center [735, 41] width 12 height 12
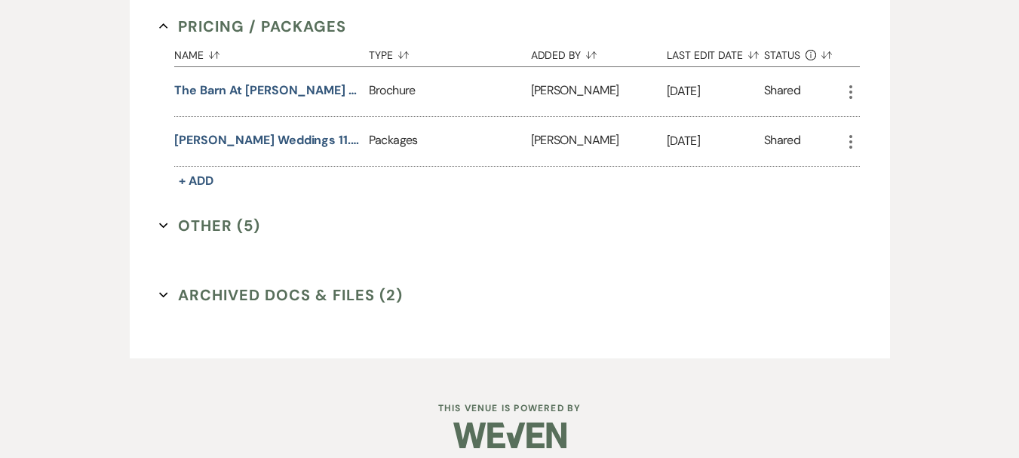
click at [210, 219] on button "Other (5) Expand" at bounding box center [209, 225] width 101 height 23
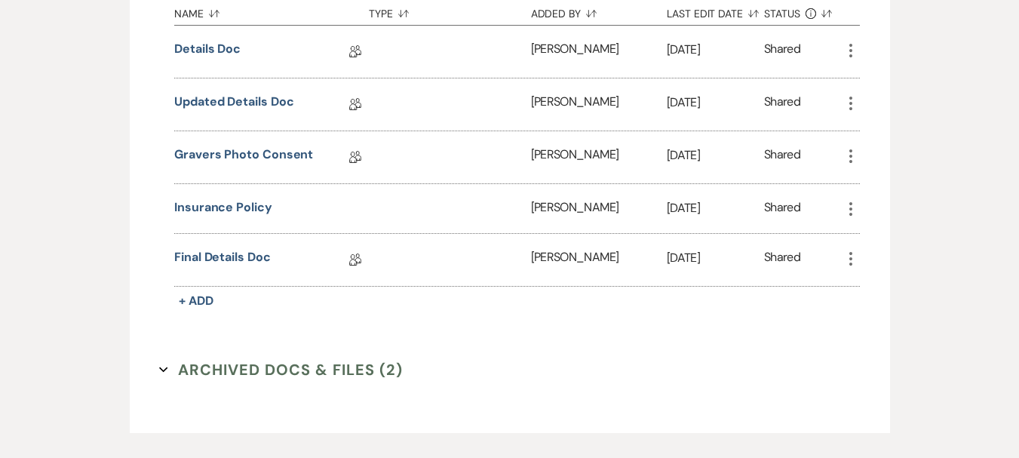
scroll to position [1647, 0]
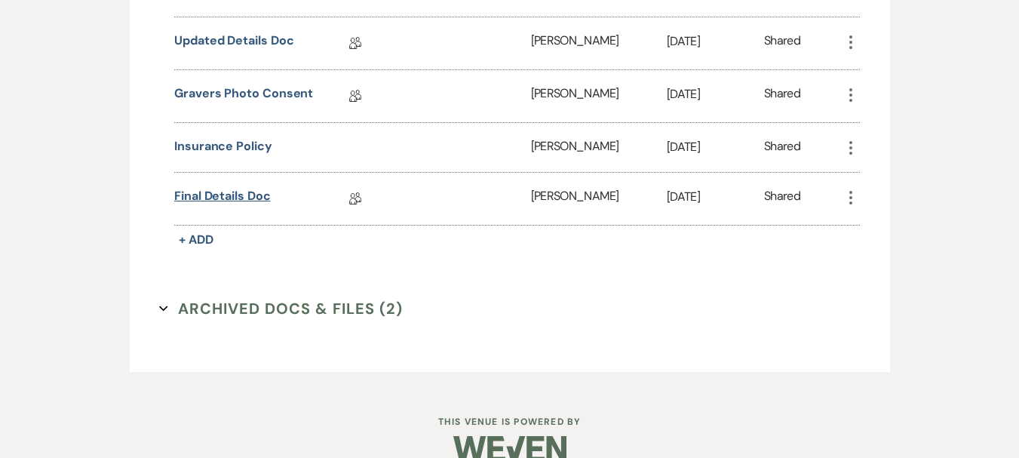
click at [215, 187] on link "Final Details Doc" at bounding box center [222, 198] width 97 height 23
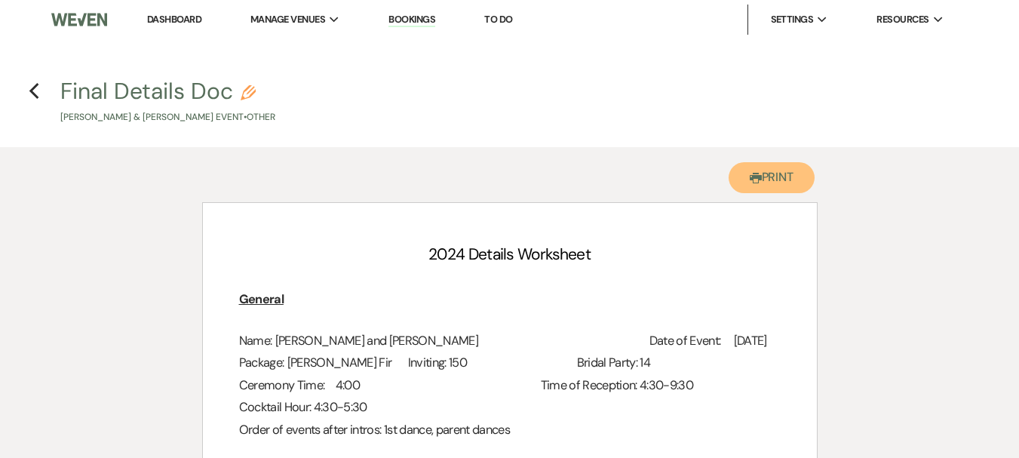
click at [737, 170] on button "Printer Print" at bounding box center [771, 177] width 87 height 31
click at [29, 102] on h4 "Previous Final Details Doc Pencil [PERSON_NAME] & [PERSON_NAME] Event • Other" at bounding box center [509, 99] width 1019 height 49
click at [31, 100] on icon "Previous" at bounding box center [34, 91] width 11 height 18
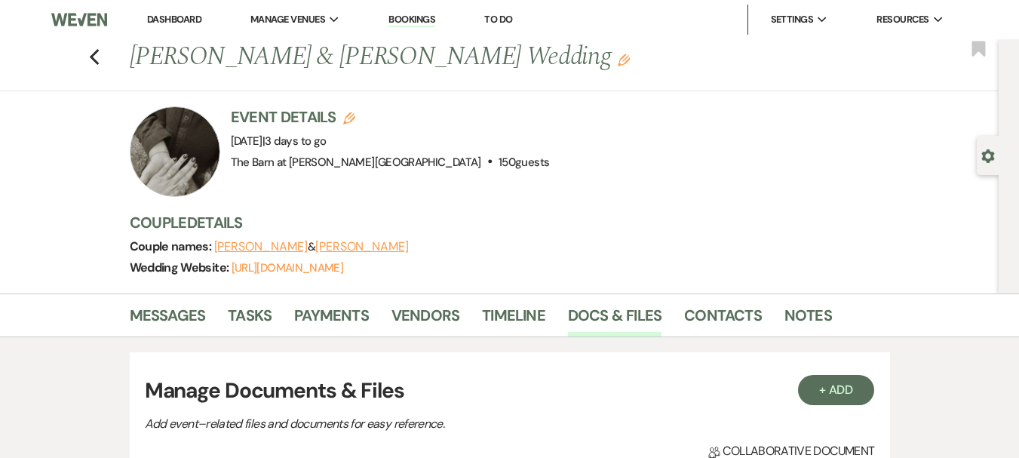
click at [166, 20] on link "Dashboard" at bounding box center [174, 19] width 54 height 13
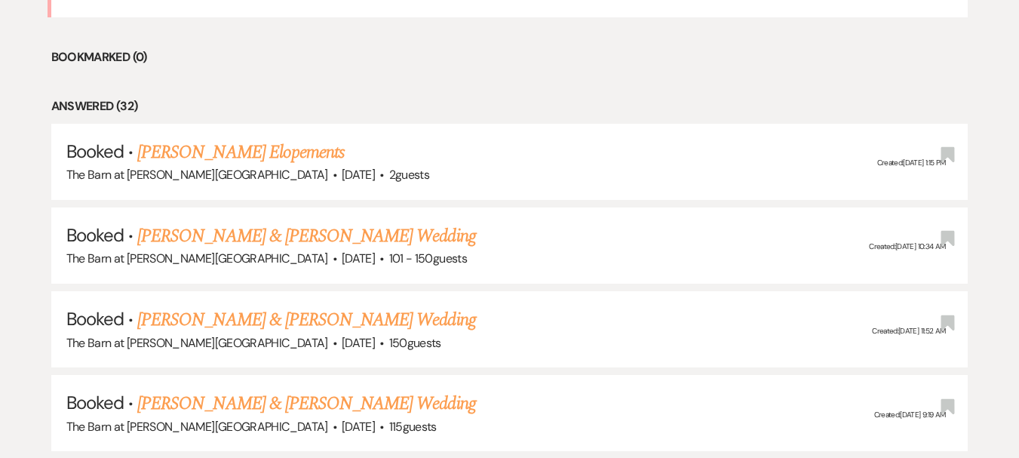
scroll to position [528, 0]
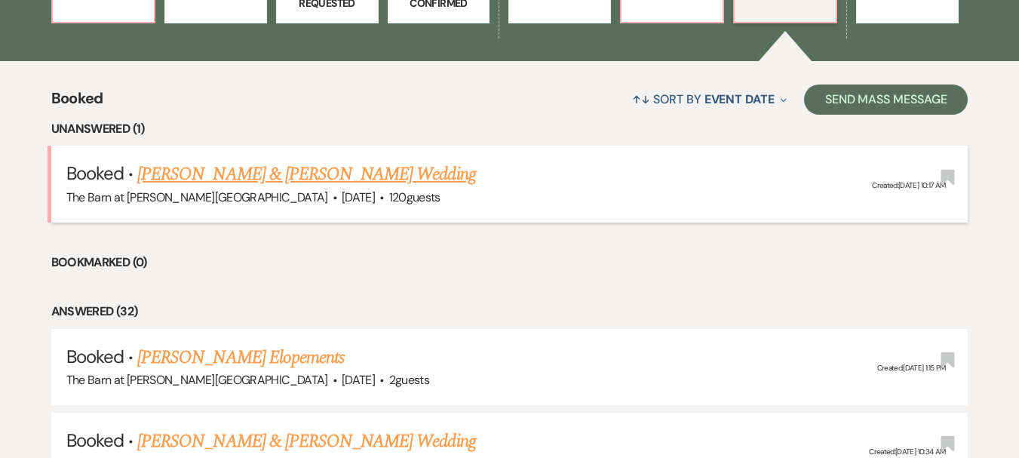
click at [376, 186] on link "[PERSON_NAME] & [PERSON_NAME] Wedding" at bounding box center [306, 174] width 338 height 27
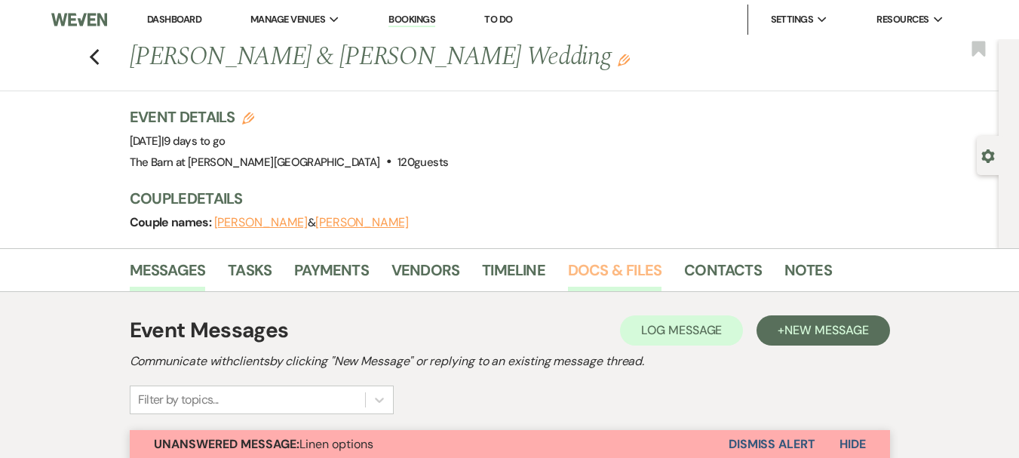
click at [635, 259] on link "Docs & Files" at bounding box center [614, 274] width 93 height 33
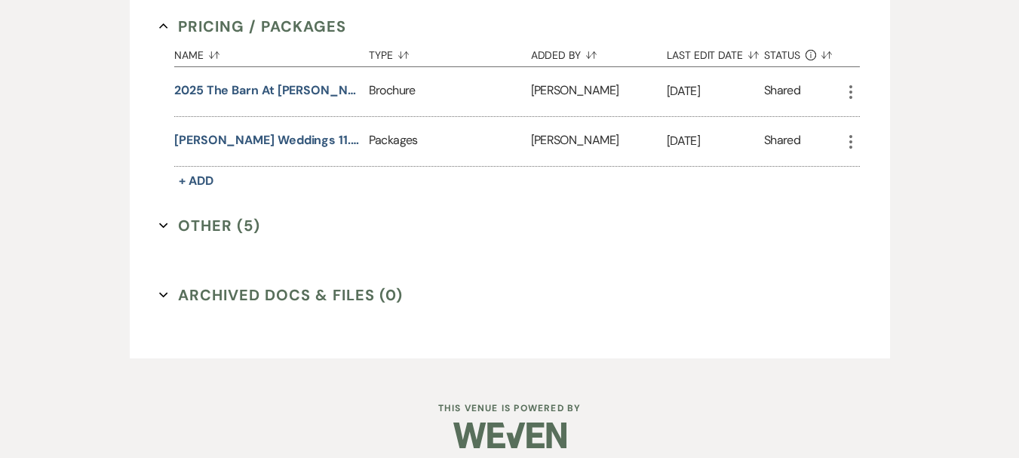
click at [189, 218] on button "Other (5) Expand" at bounding box center [209, 225] width 101 height 23
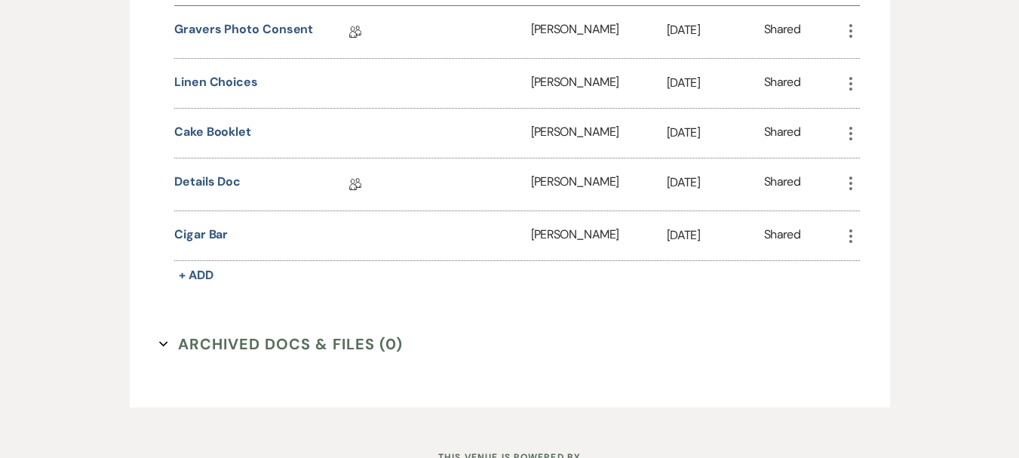
scroll to position [1238, 0]
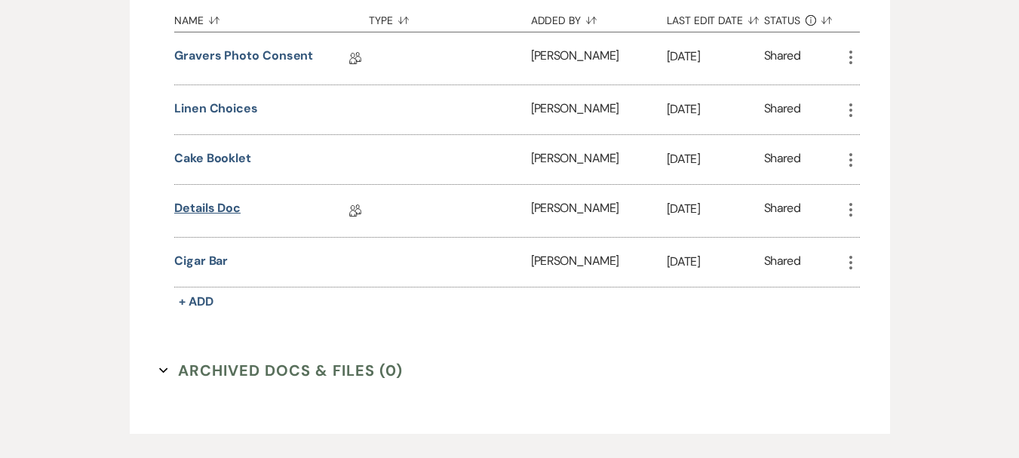
click at [208, 209] on link "Details Doc" at bounding box center [207, 210] width 66 height 23
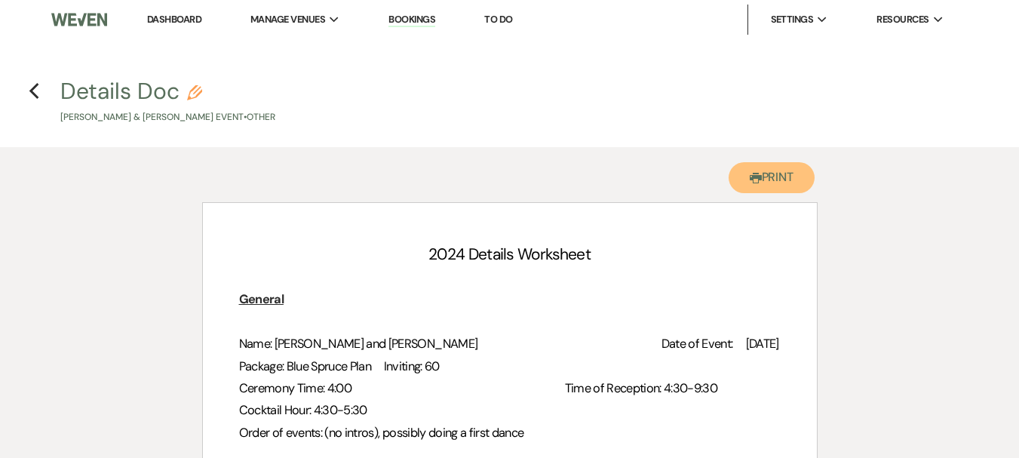
click at [750, 162] on button "Printer Print" at bounding box center [771, 177] width 87 height 31
click at [35, 98] on icon "Previous" at bounding box center [34, 91] width 11 height 18
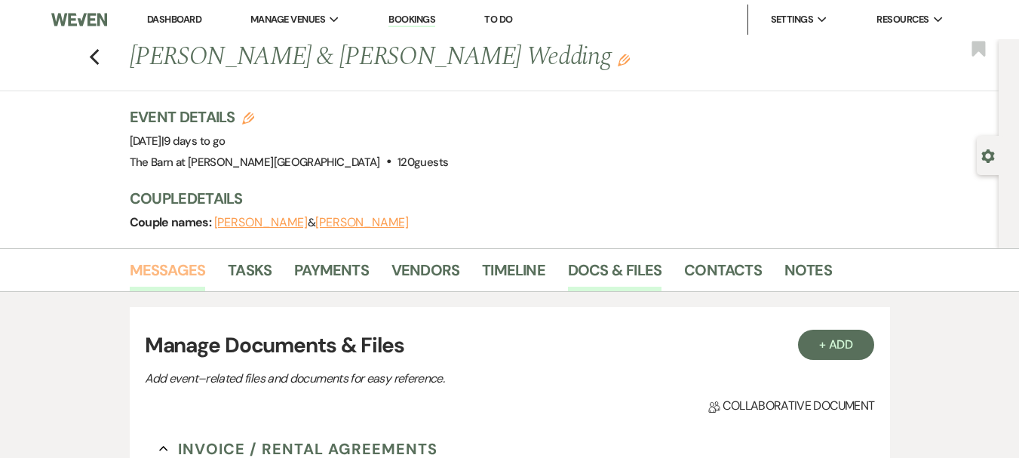
click at [203, 265] on link "Messages" at bounding box center [168, 274] width 76 height 33
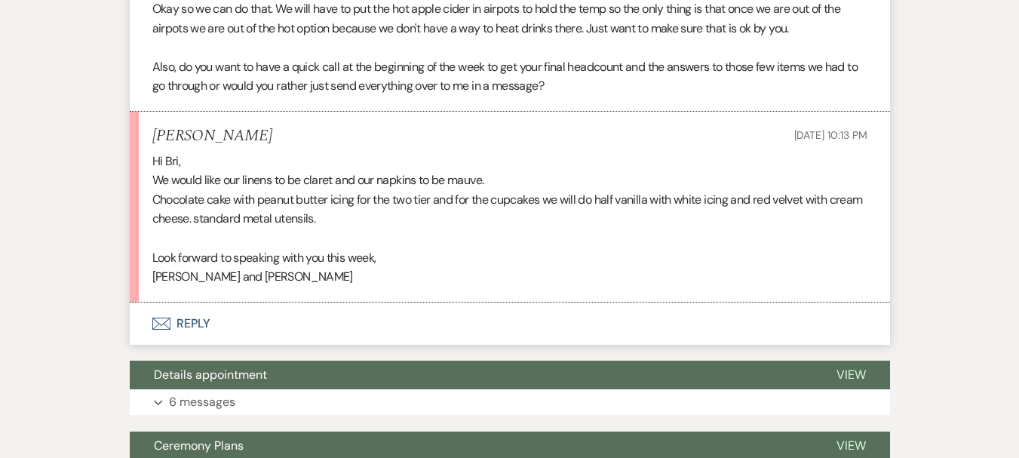
scroll to position [1583, 0]
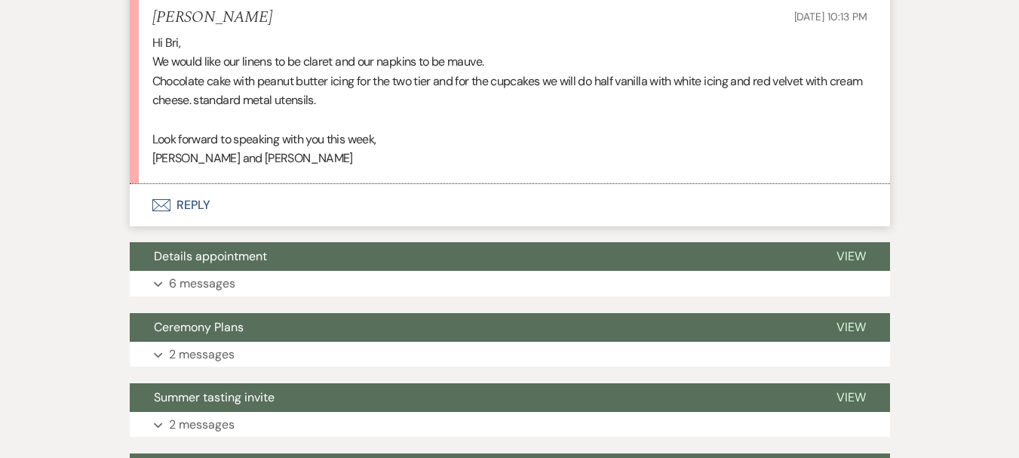
click at [198, 219] on button "Envelope Reply" at bounding box center [510, 205] width 760 height 42
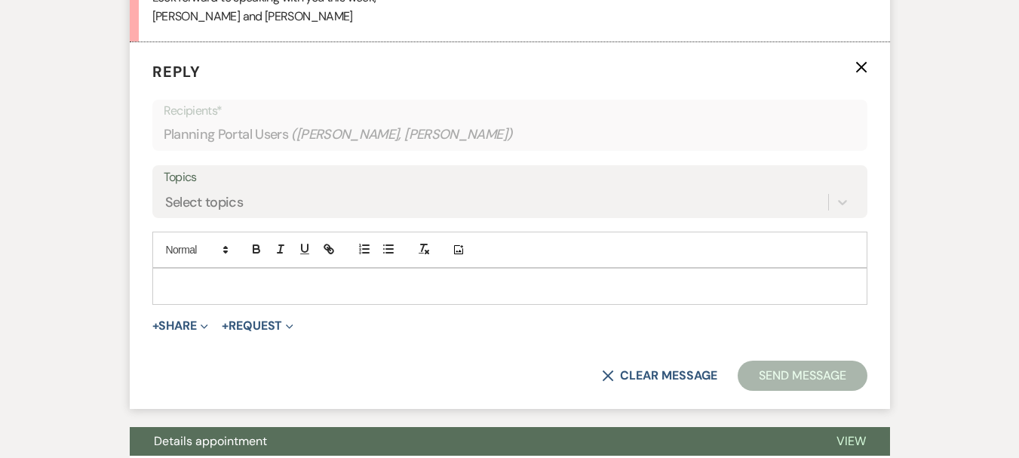
scroll to position [1741, 0]
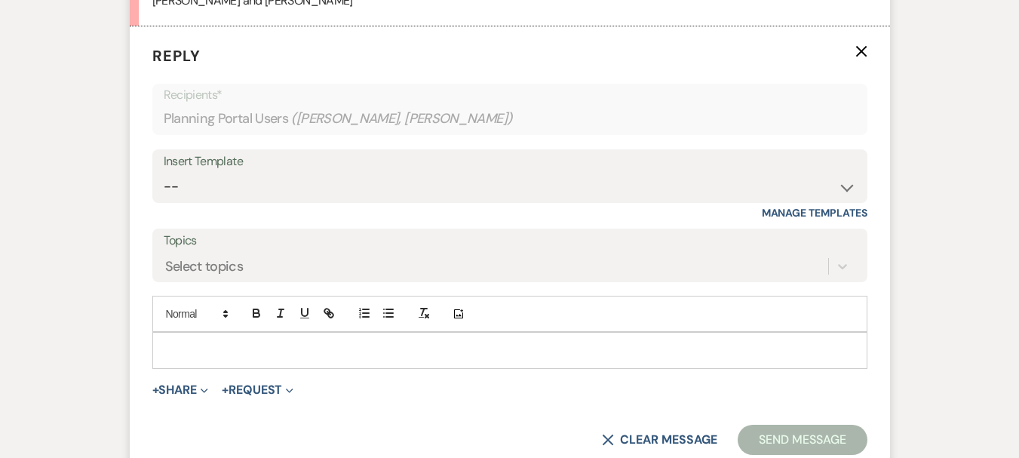
click at [250, 358] on p at bounding box center [509, 350] width 691 height 17
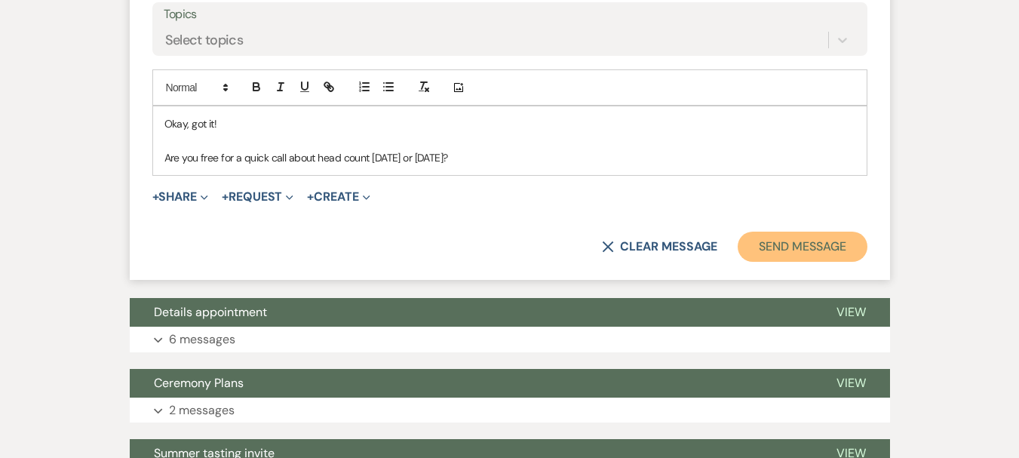
click at [777, 255] on button "Send Message" at bounding box center [801, 246] width 129 height 30
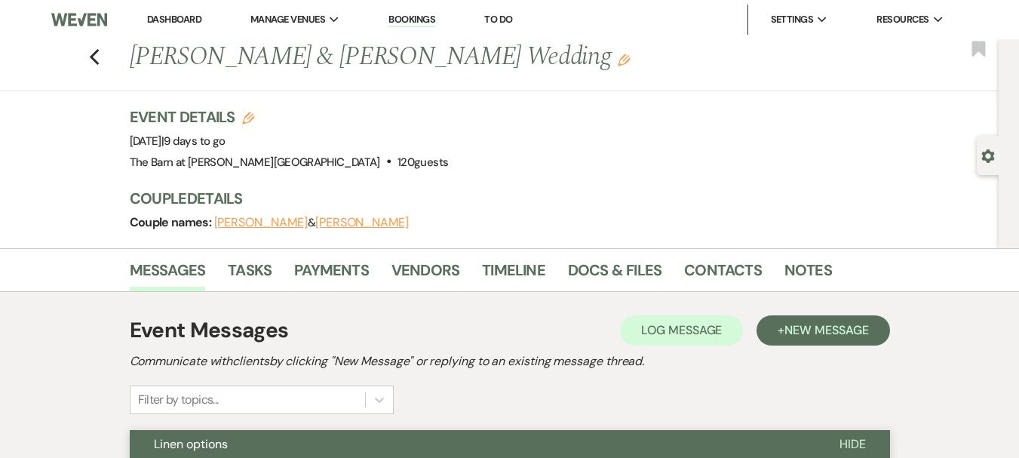
scroll to position [226, 0]
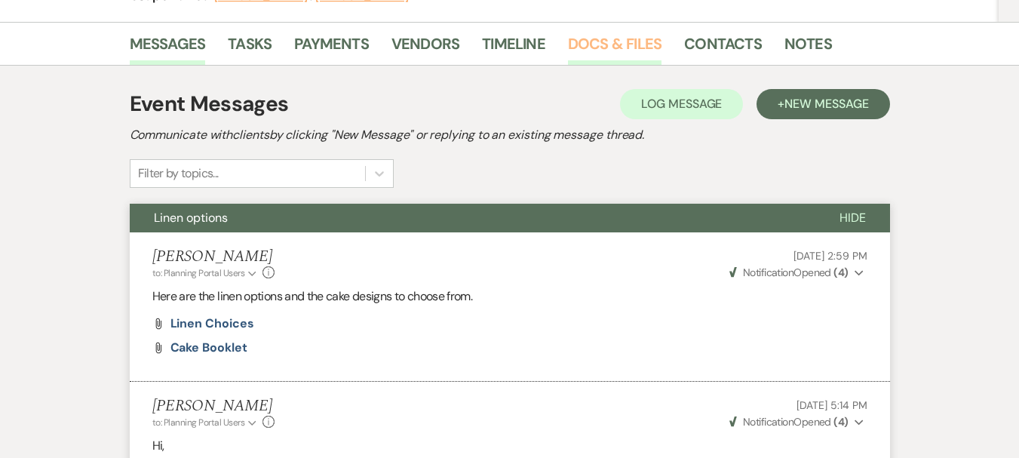
click at [613, 52] on link "Docs & Files" at bounding box center [614, 48] width 93 height 33
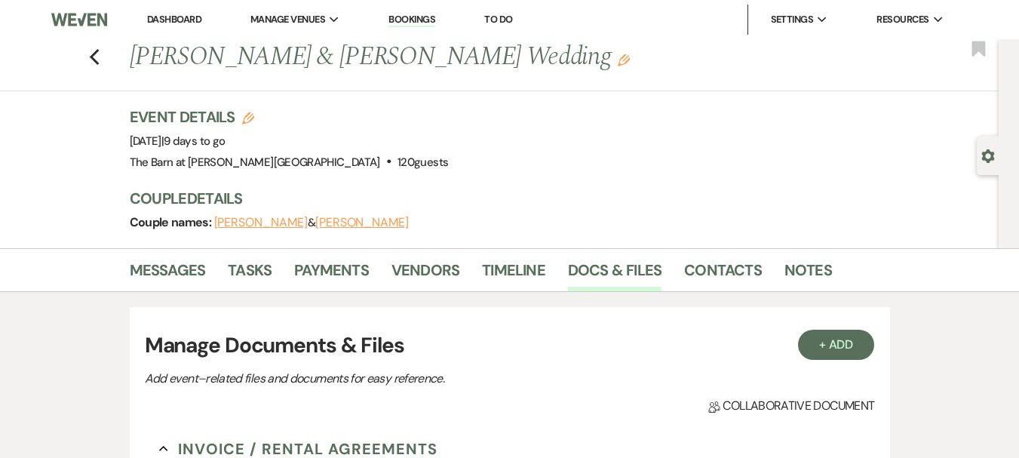
click at [194, 17] on link "Dashboard" at bounding box center [174, 19] width 54 height 13
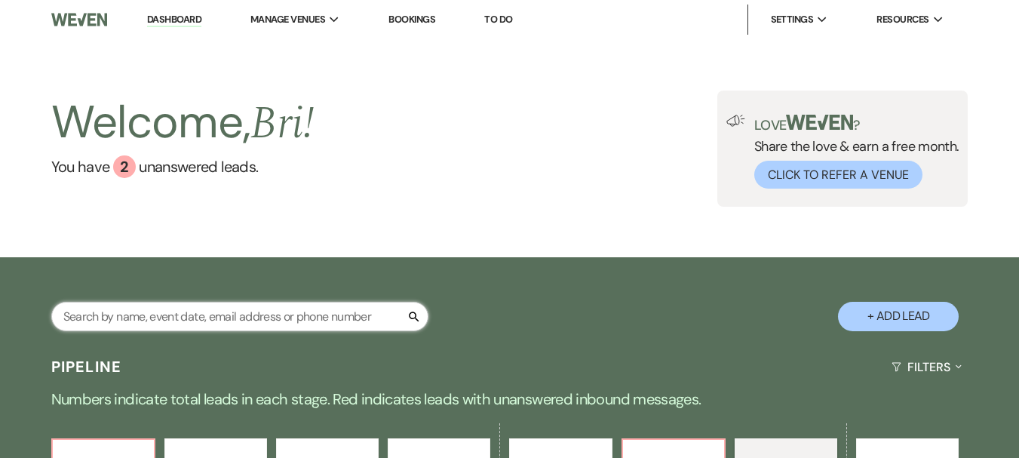
click at [236, 315] on input "text" at bounding box center [239, 316] width 377 height 29
type input "[PERSON_NAME]"
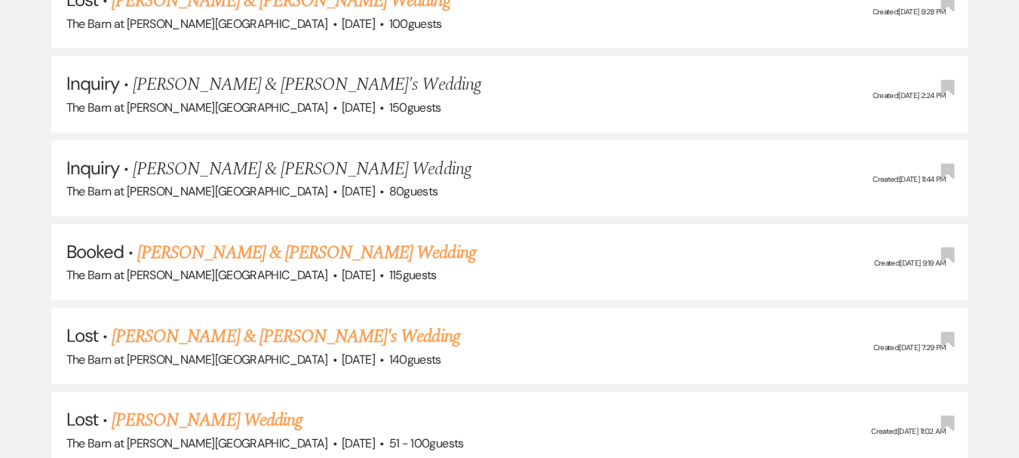
scroll to position [754, 0]
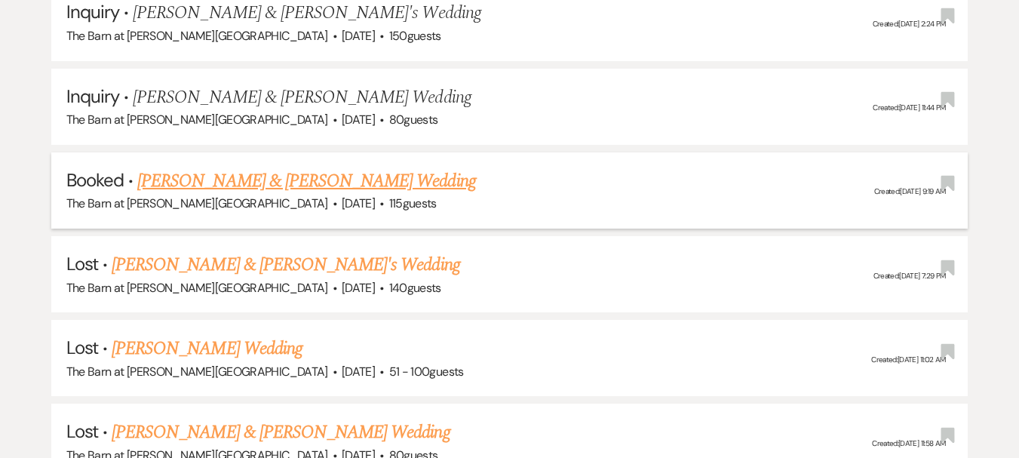
click at [333, 177] on link "[PERSON_NAME] & [PERSON_NAME] Wedding" at bounding box center [306, 180] width 338 height 27
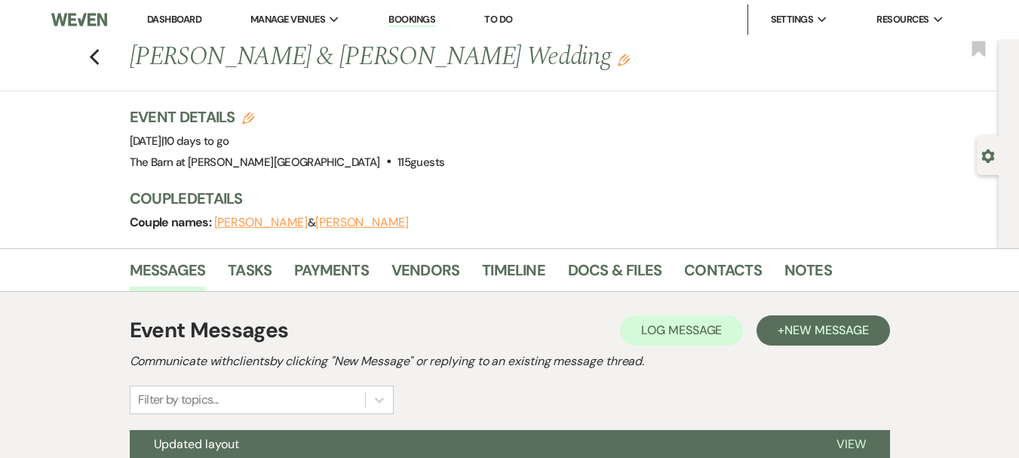
click at [608, 250] on div "Messages Tasks Payments Vendors Timeline Docs & Files Contacts Notes" at bounding box center [509, 270] width 1019 height 44
click at [608, 258] on link "Docs & Files" at bounding box center [614, 274] width 93 height 33
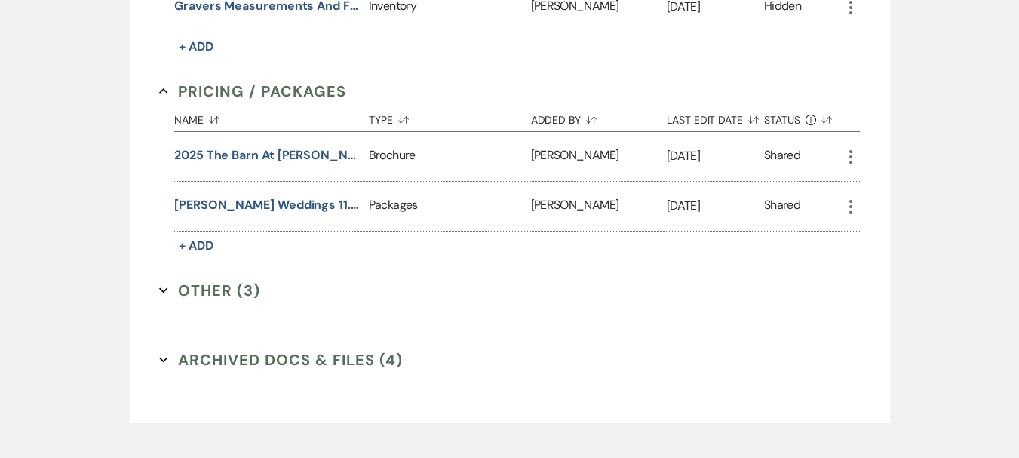
scroll to position [1449, 0]
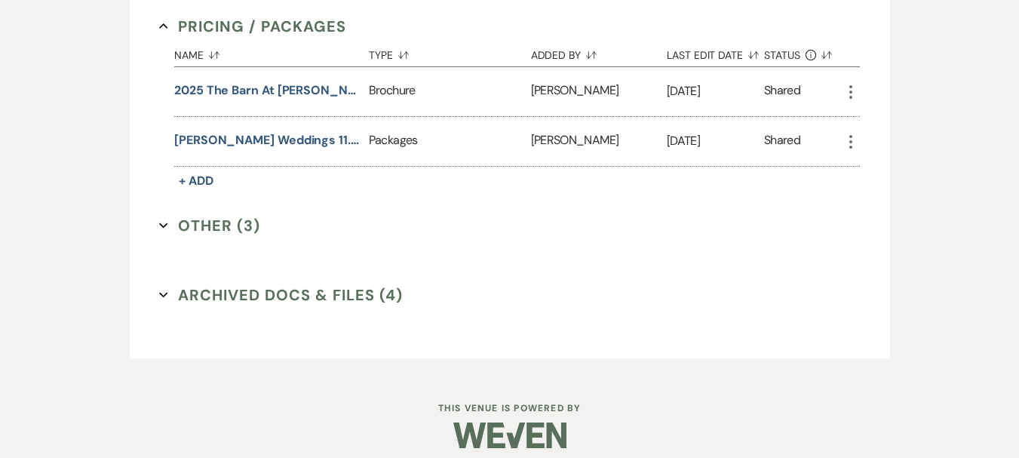
click at [214, 215] on button "Other (3) Expand" at bounding box center [209, 225] width 101 height 23
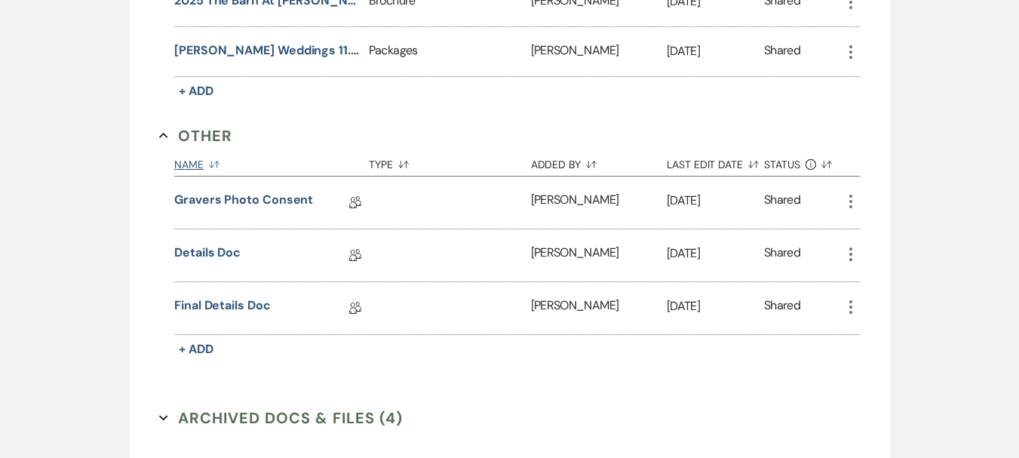
scroll to position [1662, 0]
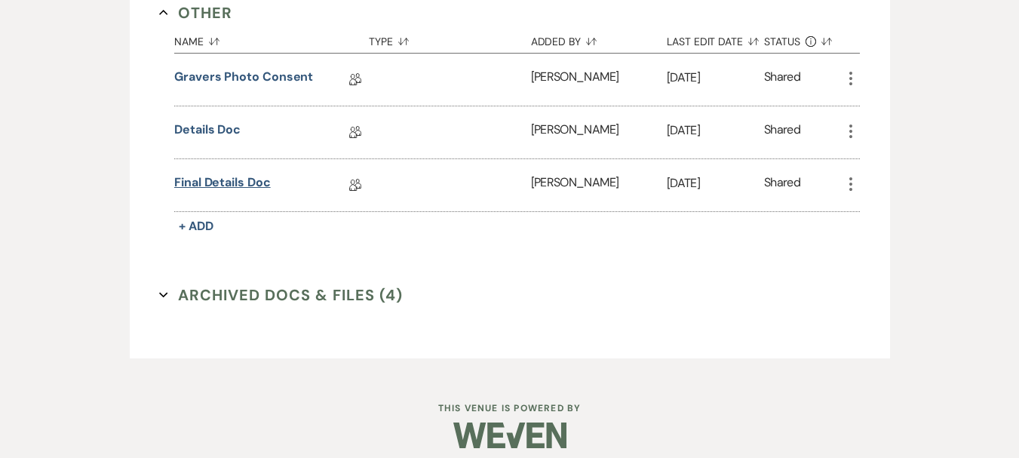
click at [218, 178] on link "Final Details Doc" at bounding box center [222, 184] width 97 height 23
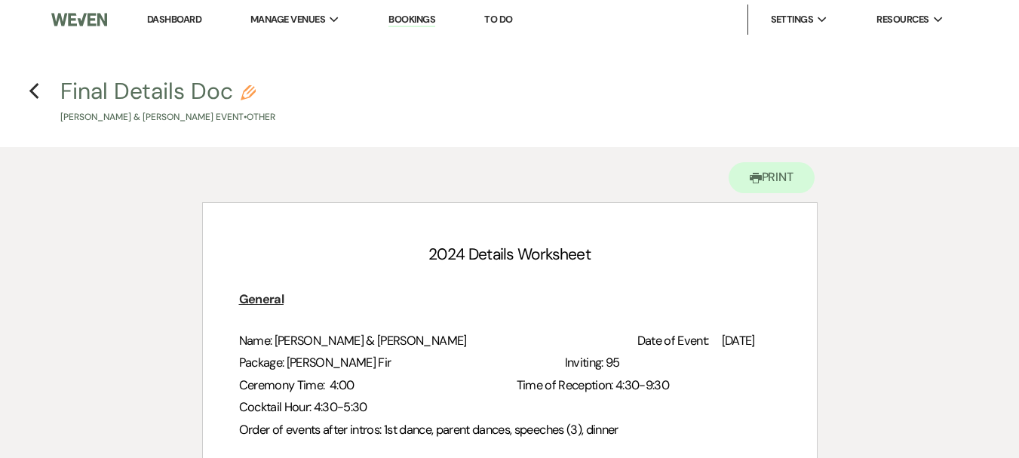
click at [789, 159] on div "Printer Print" at bounding box center [509, 174] width 615 height 55
click at [789, 167] on button "Printer Print" at bounding box center [771, 177] width 87 height 31
click at [32, 90] on use "button" at bounding box center [34, 91] width 10 height 17
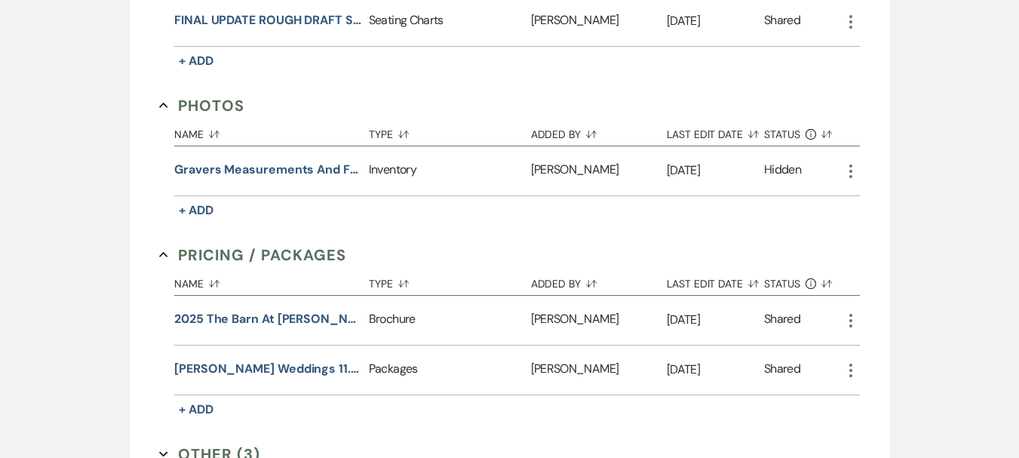
scroll to position [997, 0]
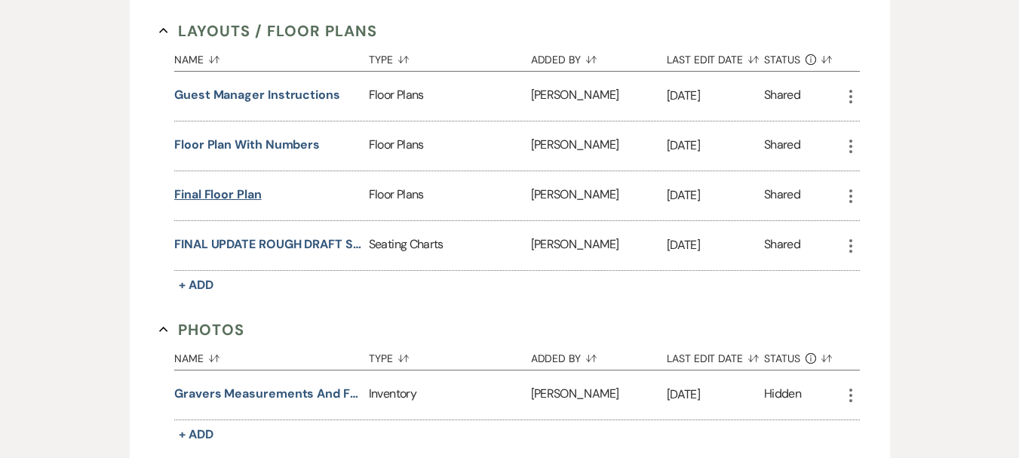
click at [226, 185] on button "Final floor plan" at bounding box center [217, 194] width 87 height 18
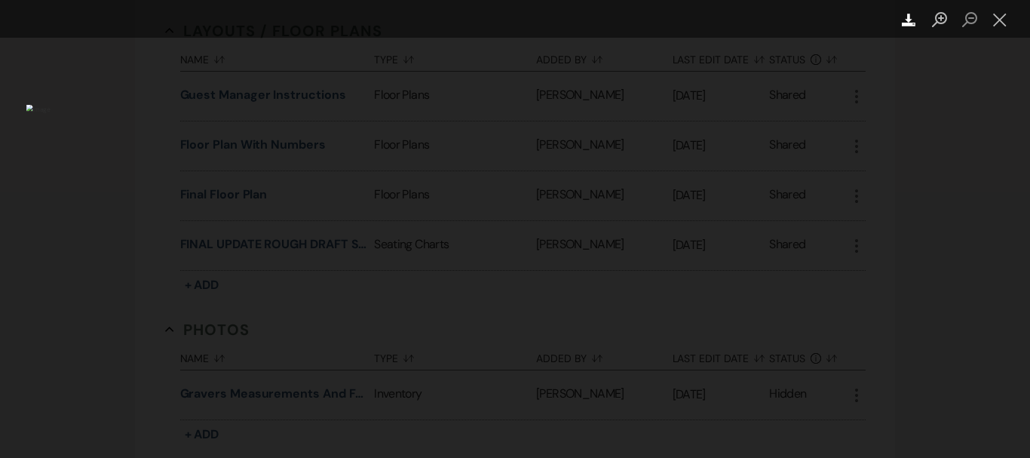
click at [906, 20] on icon "Download" at bounding box center [909, 20] width 14 height 14
click at [999, 22] on button "Close lightbox" at bounding box center [1000, 20] width 30 height 26
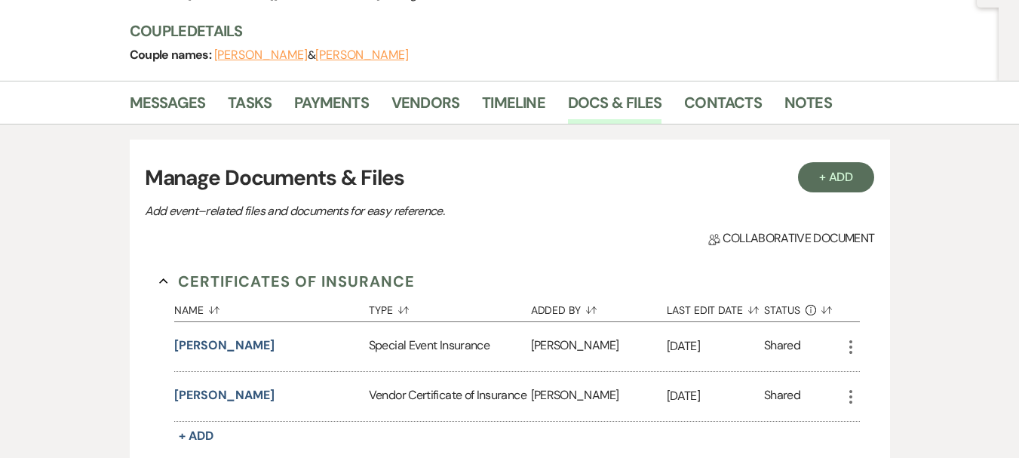
scroll to position [0, 0]
